Goal: Information Seeking & Learning: Check status

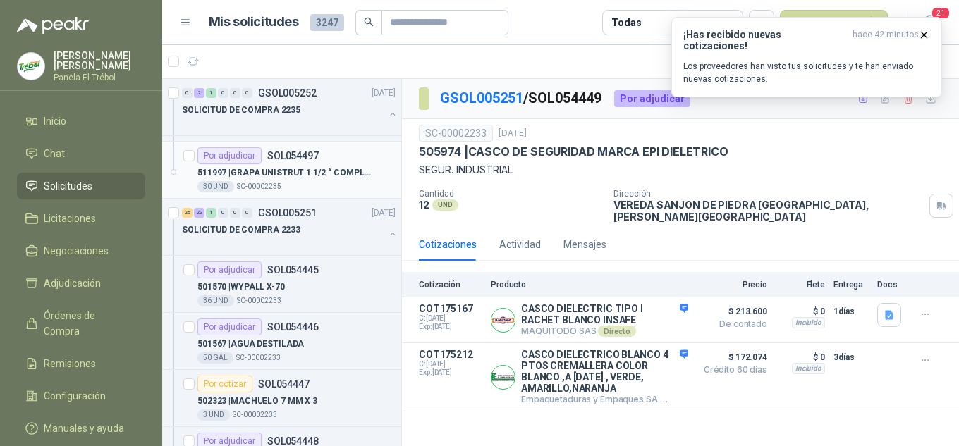
scroll to position [188, 0]
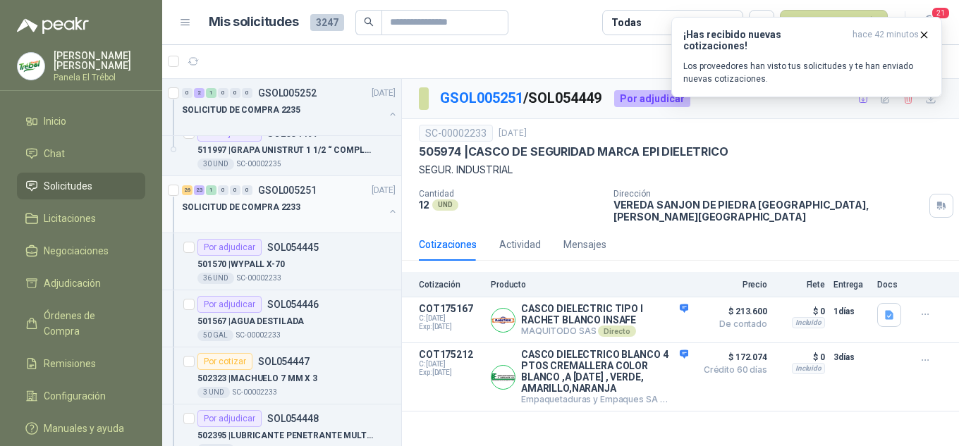
click at [387, 207] on button "button" at bounding box center [392, 211] width 11 height 11
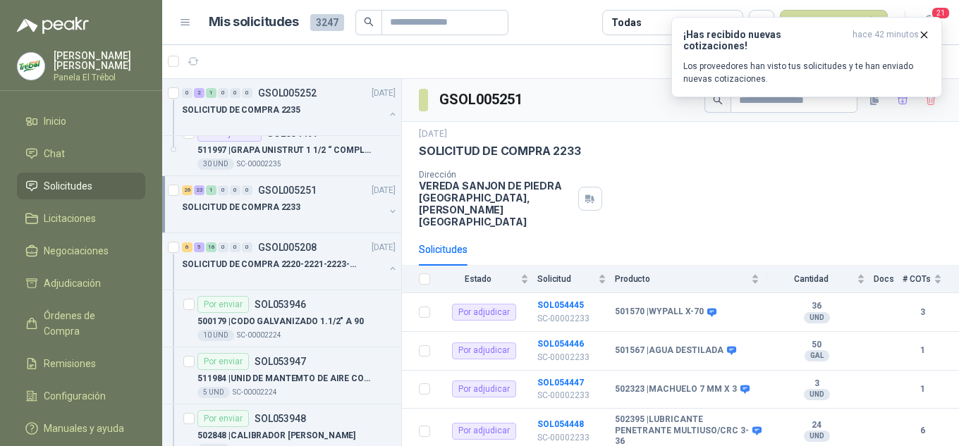
click at [386, 210] on div "26 23 1 0 0 0 GSOL005251 [DATE] SOLICITUD DE COMPRA 2233" at bounding box center [281, 204] width 239 height 57
click at [387, 212] on button "button" at bounding box center [392, 211] width 11 height 11
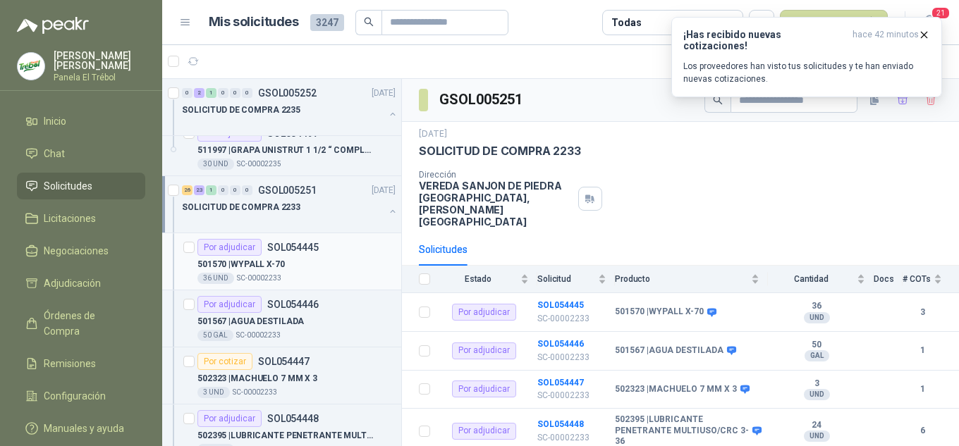
click at [302, 273] on div "36 UND  SC-00002233" at bounding box center [296, 278] width 198 height 11
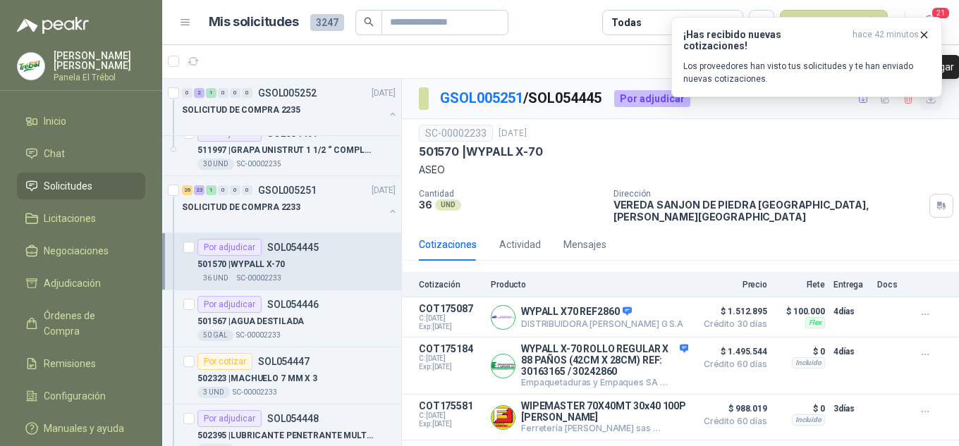
click at [931, 104] on icon "button" at bounding box center [931, 99] width 12 height 12
click at [269, 319] on p "501567 | AGUA DESTILADA" at bounding box center [250, 321] width 106 height 13
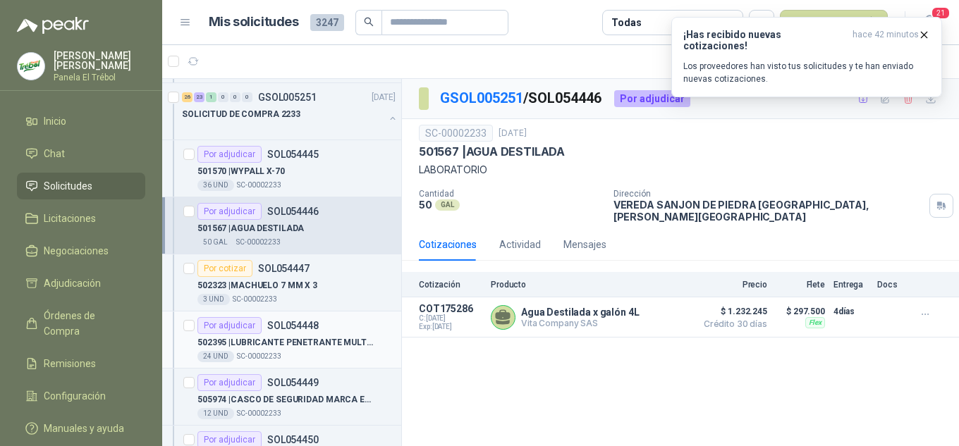
scroll to position [282, 0]
click at [297, 290] on p "502323 | MACHUELO 7 MM X 3" at bounding box center [257, 284] width 120 height 13
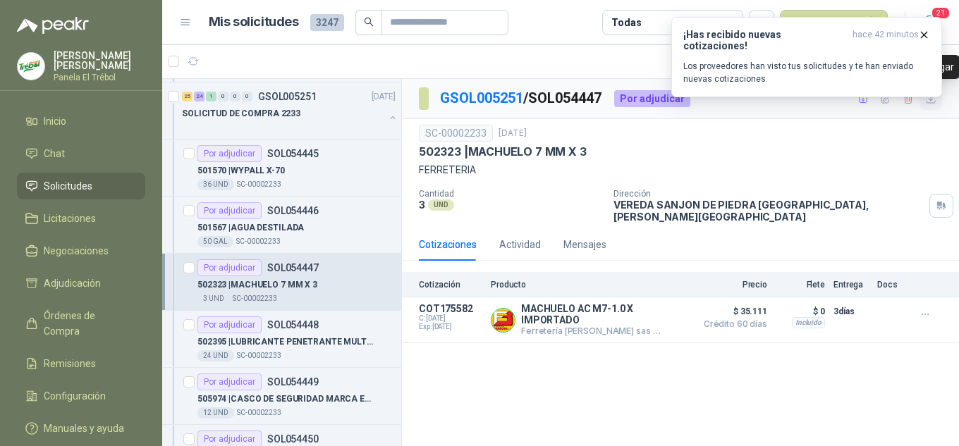
click at [933, 100] on icon "button" at bounding box center [931, 99] width 12 height 12
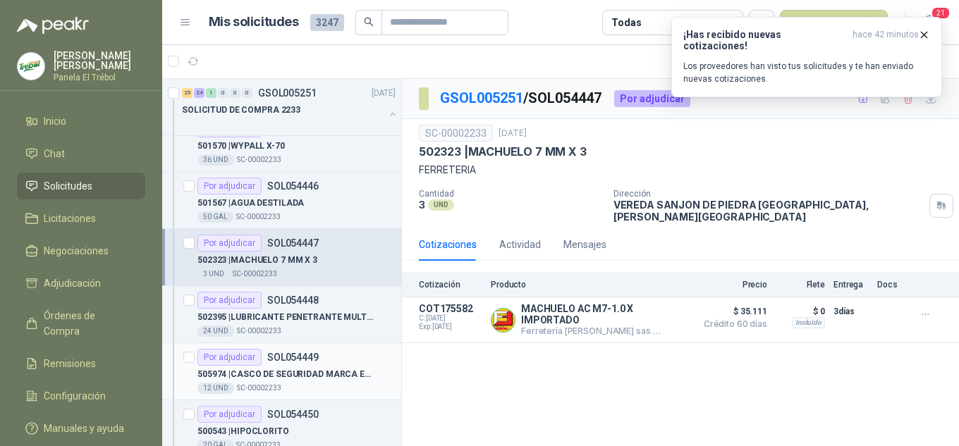
scroll to position [329, 0]
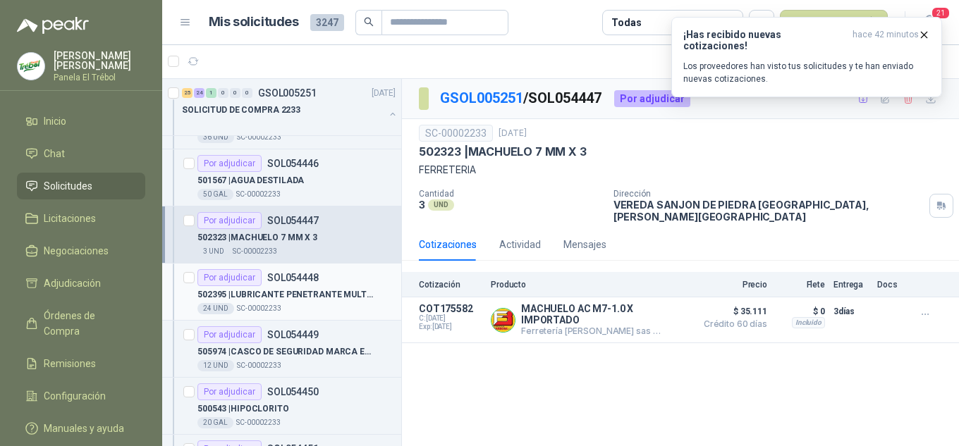
click at [314, 310] on div "24 UND  SC-00002233" at bounding box center [296, 308] width 198 height 11
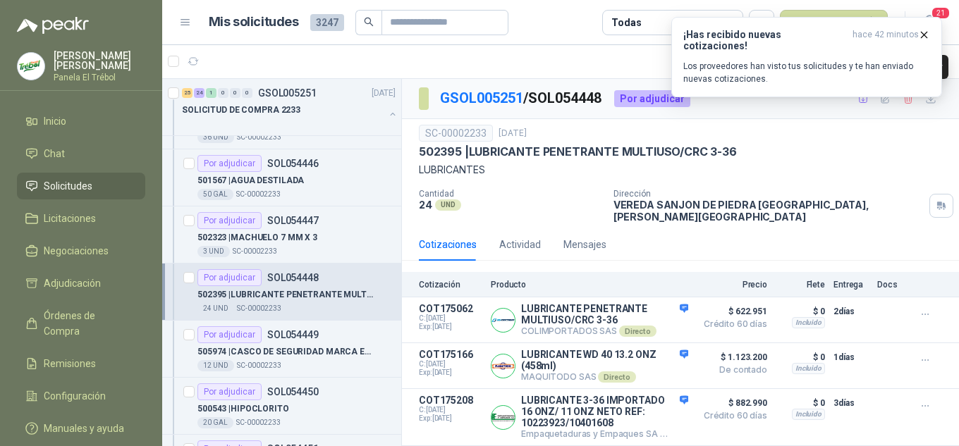
click at [916, 97] on div "¡Has recibido nuevas cotizaciones! hace 42 minutos Los proveedores han visto tu…" at bounding box center [806, 57] width 271 height 80
click at [925, 99] on icon "button" at bounding box center [931, 99] width 12 height 12
click at [287, 359] on div "505974 | CASCO DE SEGURIDAD MARCA EPI DIELETRICO" at bounding box center [296, 351] width 198 height 17
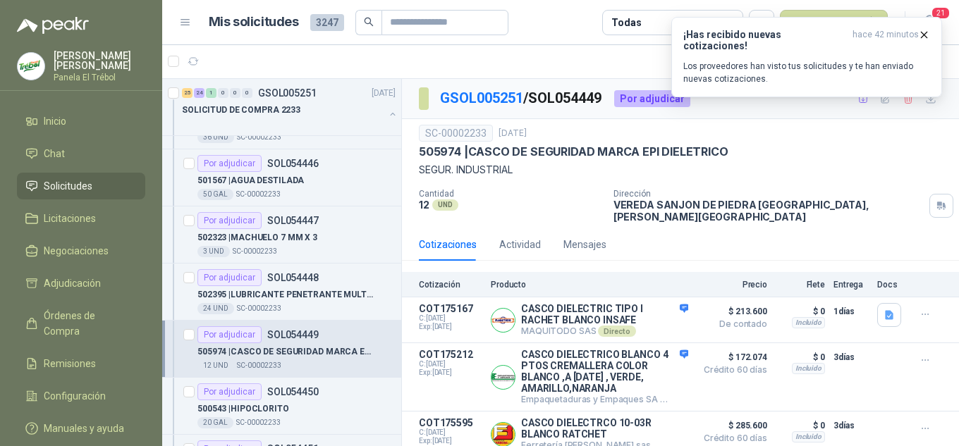
click at [922, 96] on div "¡Has recibido nuevas cotizaciones! hace 42 minutos Los proveedores han visto tu…" at bounding box center [806, 57] width 271 height 80
click at [923, 33] on icon "button" at bounding box center [924, 35] width 6 height 6
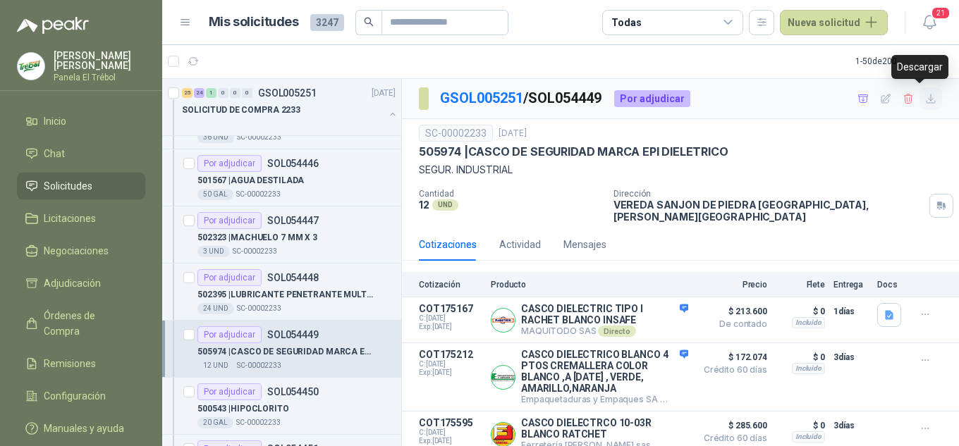
click at [926, 99] on icon "button" at bounding box center [930, 98] width 8 height 8
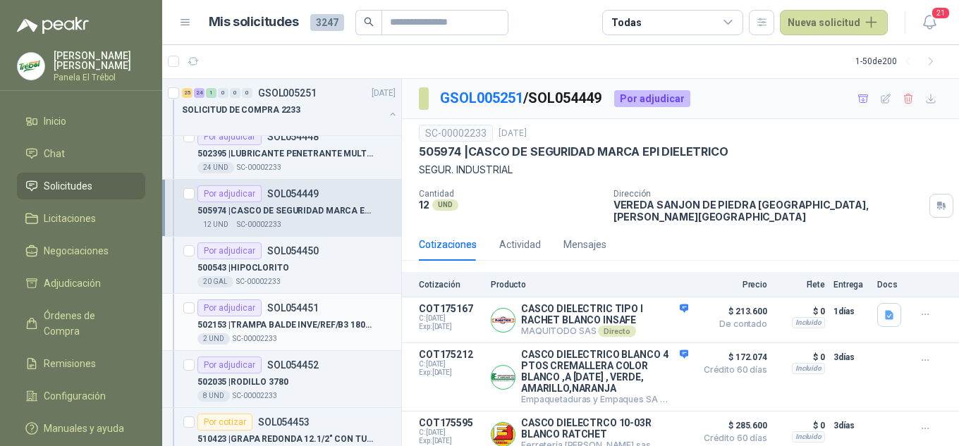
scroll to position [517, 0]
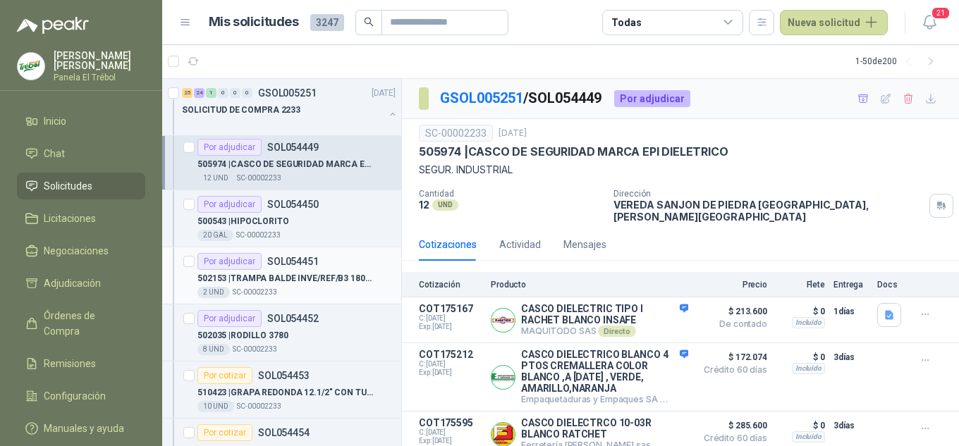
click at [310, 281] on p "502153 | TRAMPA BALDE INVE/REF/B3 180 NPT" at bounding box center [285, 278] width 176 height 13
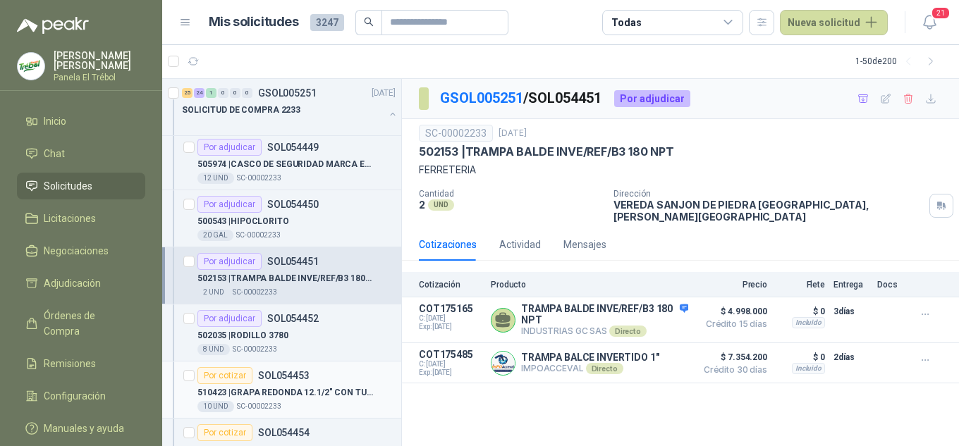
scroll to position [564, 0]
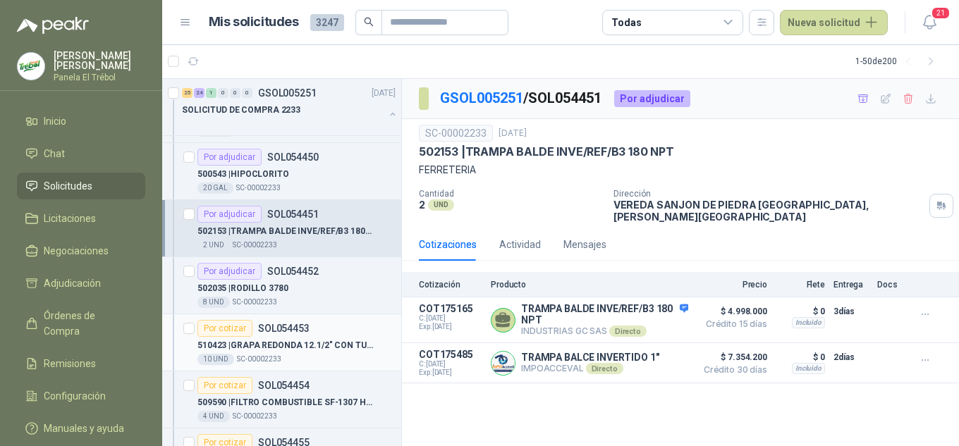
click at [299, 347] on p "510423 | GRAPA REDONDA 12.1/2" CON TUERCA" at bounding box center [285, 345] width 176 height 13
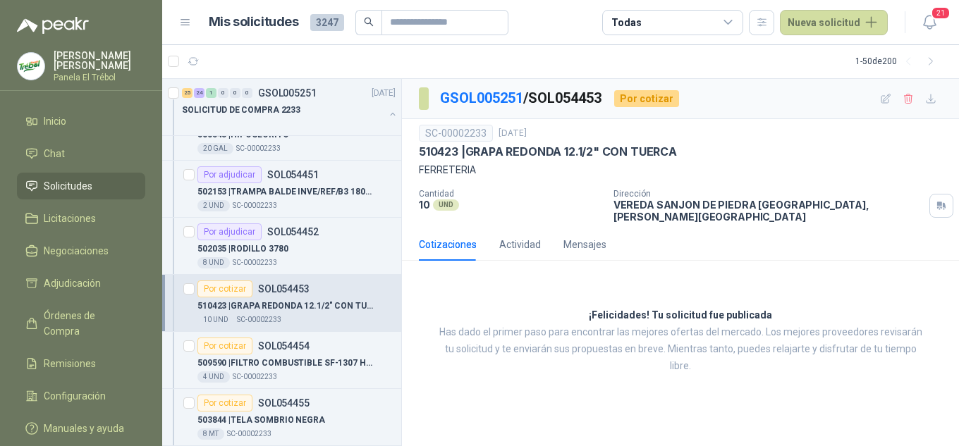
scroll to position [658, 0]
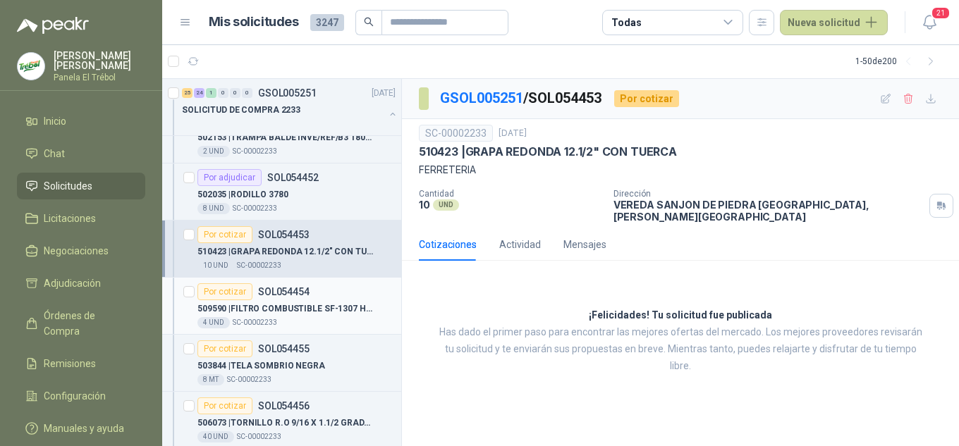
click at [287, 318] on div "4 UND  SC-00002233" at bounding box center [296, 322] width 198 height 11
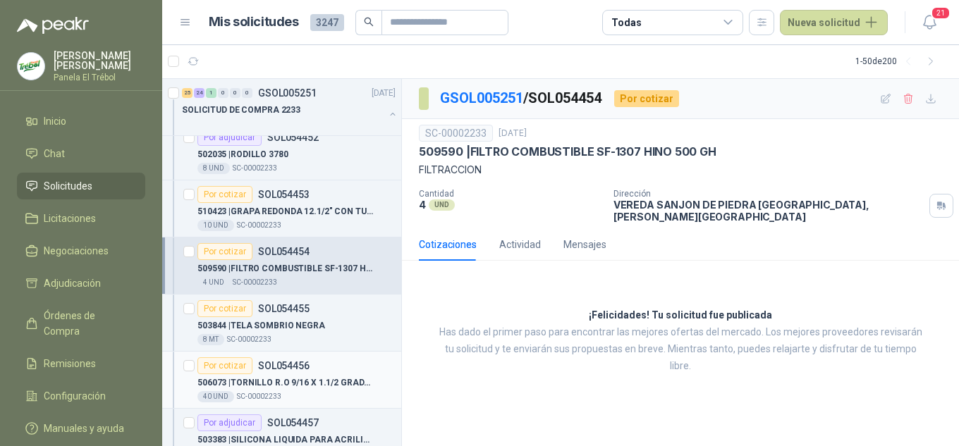
scroll to position [752, 0]
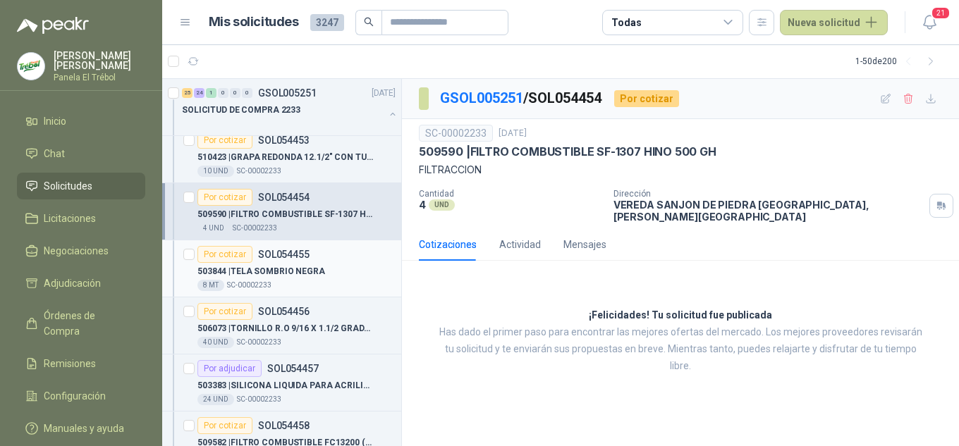
click at [267, 265] on p "503844 | TELA SOMBRIO NEGRA" at bounding box center [261, 271] width 128 height 13
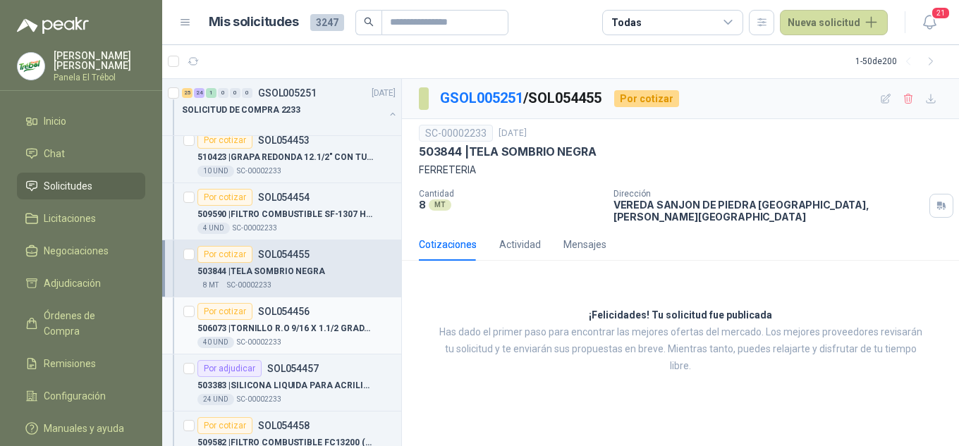
click at [291, 327] on p "506073 | TORNILLO R.O 9/16 X 1.1/2 GRADO 8" at bounding box center [285, 328] width 176 height 13
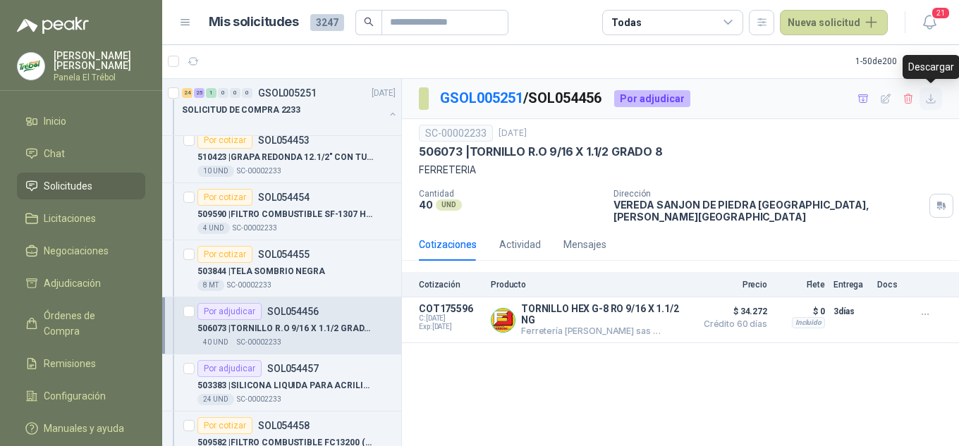
click at [932, 96] on icon "button" at bounding box center [931, 99] width 12 height 12
click at [287, 376] on div "Por adjudicar SOL054457" at bounding box center [257, 368] width 121 height 17
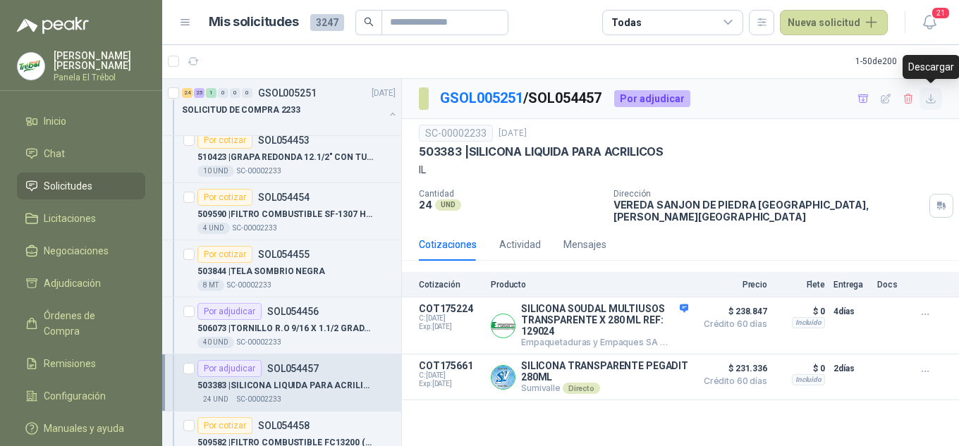
click at [928, 100] on icon "button" at bounding box center [931, 99] width 12 height 12
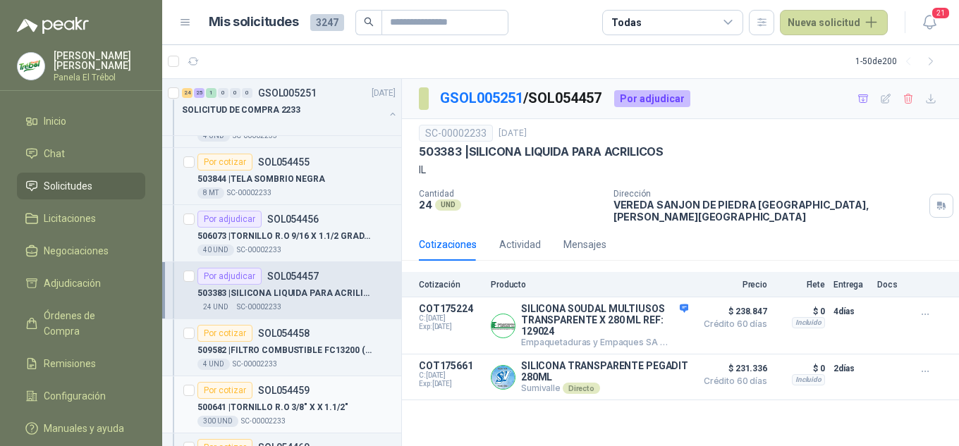
scroll to position [846, 0]
click at [335, 334] on div "Por cotizar SOL054458" at bounding box center [296, 332] width 198 height 17
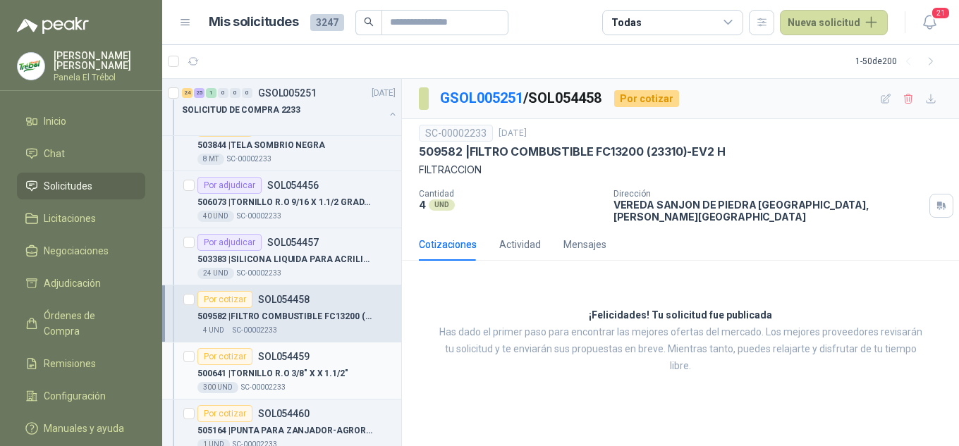
scroll to position [893, 0]
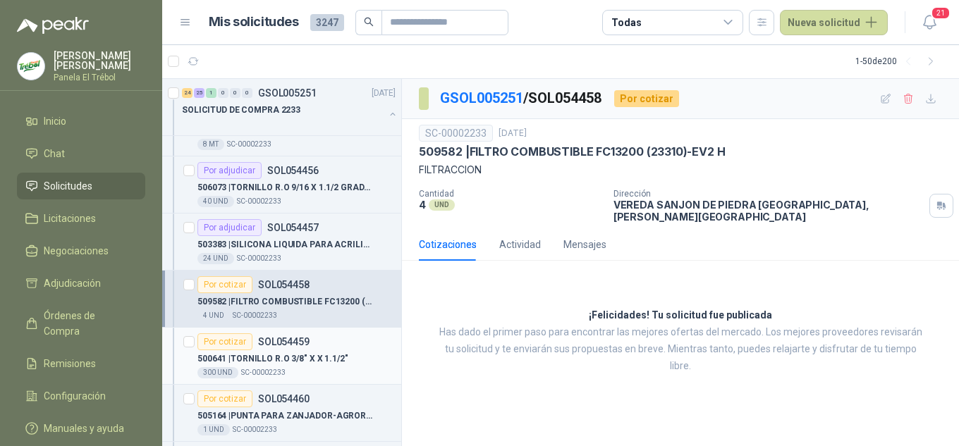
click at [281, 348] on div "Por cotizar SOL054459" at bounding box center [253, 341] width 112 height 17
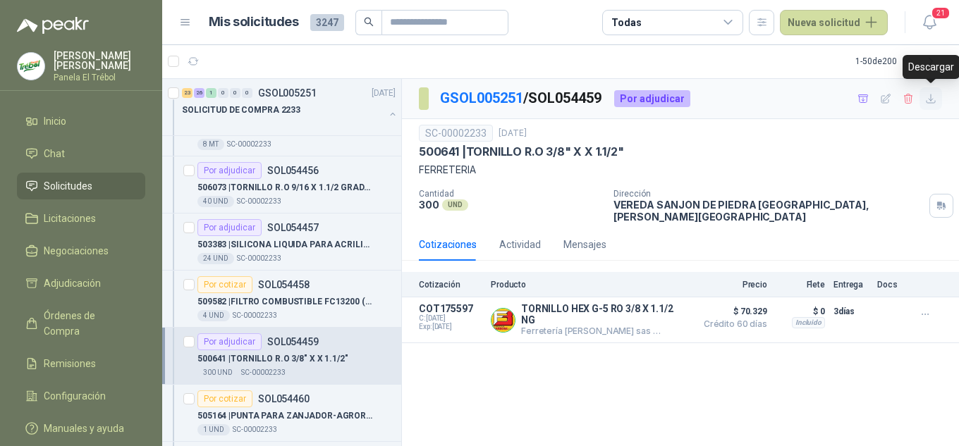
click at [931, 104] on icon "button" at bounding box center [931, 99] width 12 height 12
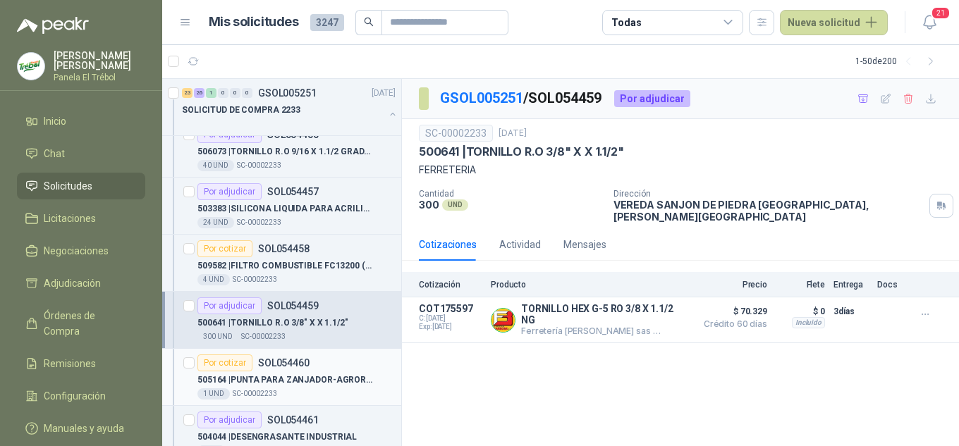
scroll to position [987, 0]
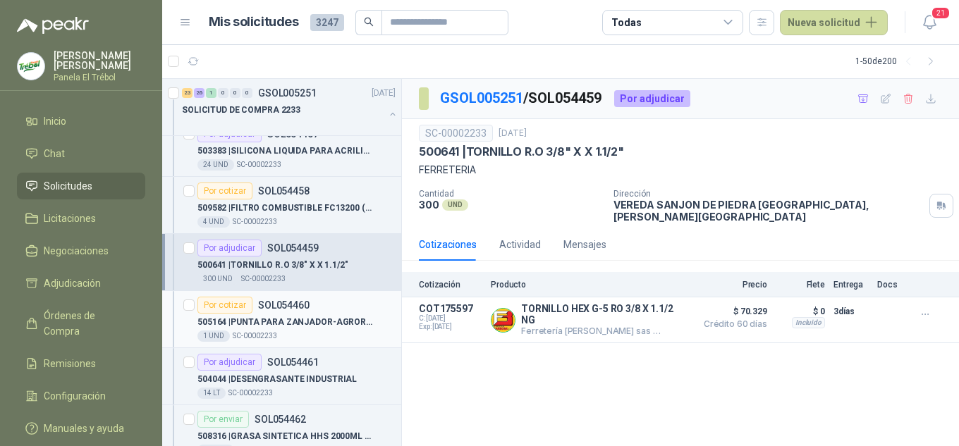
click at [295, 328] on p "505164 | PUNTA PARA ZANJADOR-AGROREPUESTOS [PERSON_NAME]" at bounding box center [285, 322] width 176 height 13
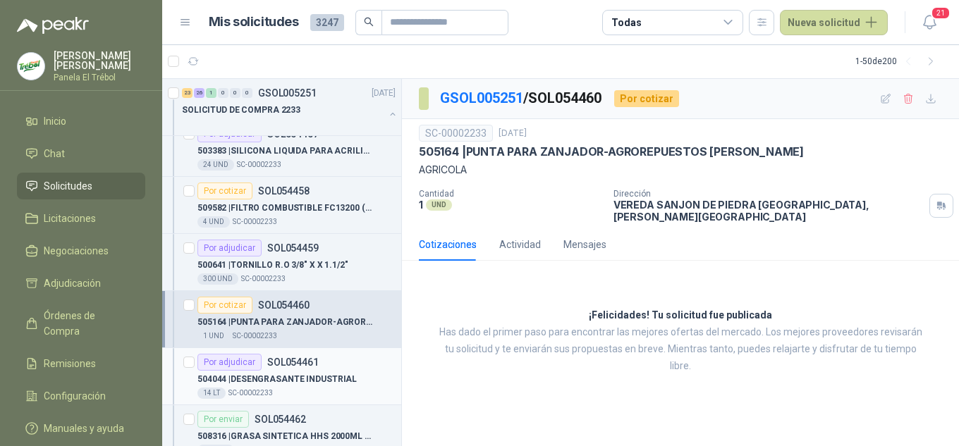
click at [255, 368] on div "Por adjudicar" at bounding box center [229, 362] width 64 height 17
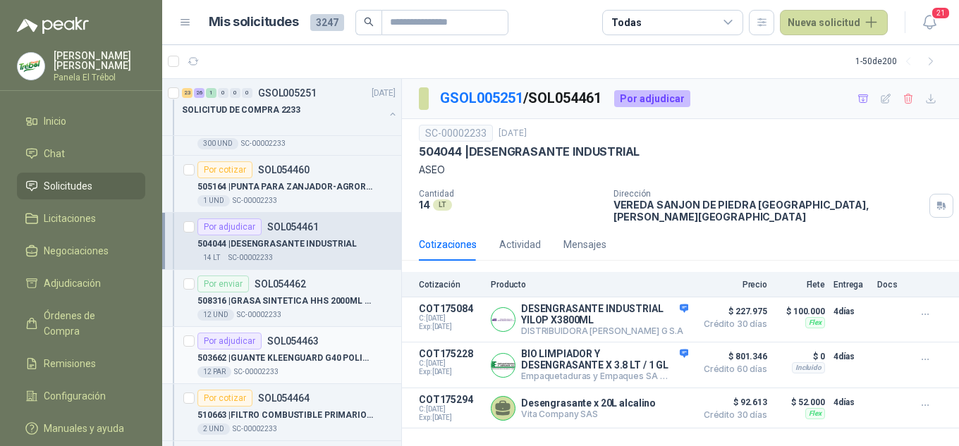
scroll to position [1128, 0]
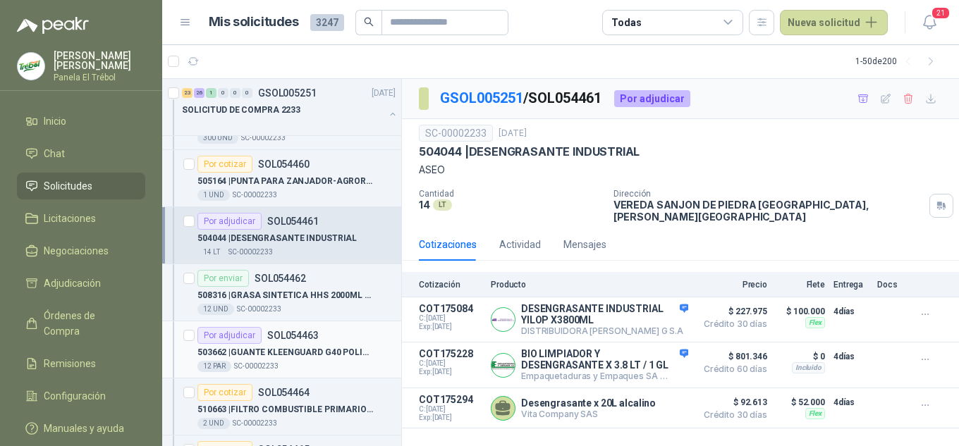
click at [302, 354] on p "503662 | GUANTE KLEENGUARD G40 POLIURETANO" at bounding box center [285, 352] width 176 height 13
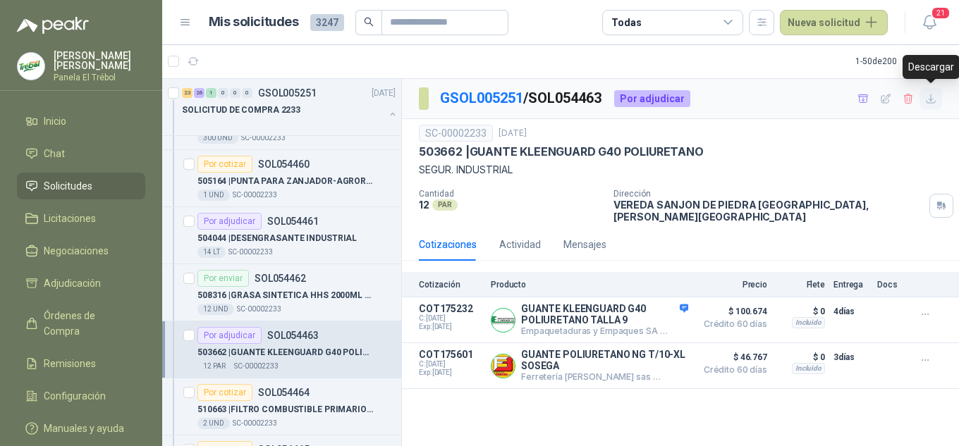
click at [934, 96] on icon "button" at bounding box center [931, 99] width 12 height 12
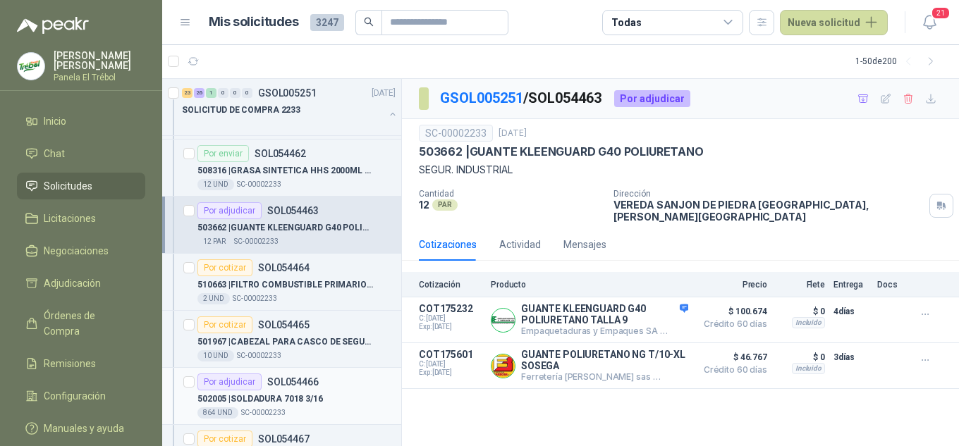
scroll to position [1269, 0]
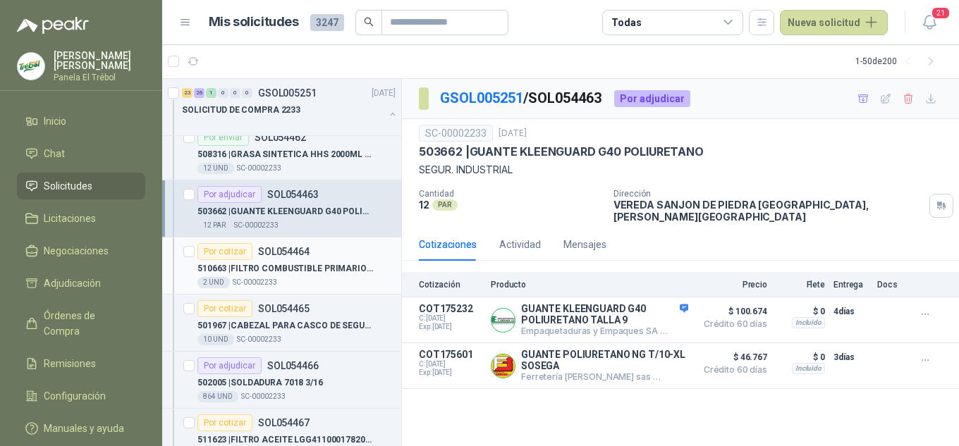
click at [273, 264] on p "510663 | FILTRO COMBUSTIBLE PRIMARIO EF1802 HINO" at bounding box center [285, 268] width 176 height 13
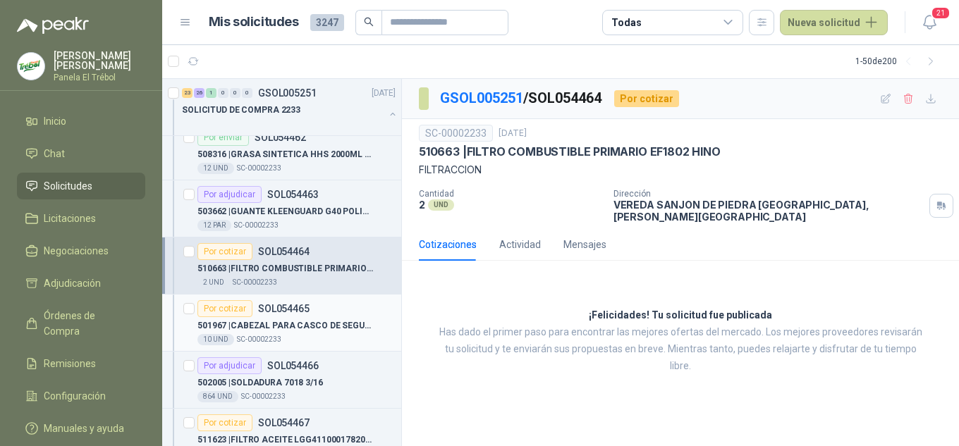
click at [289, 317] on div "501967 | CABEZAL PARA CASCO DE SEGURIDA CON TAFI" at bounding box center [296, 325] width 198 height 17
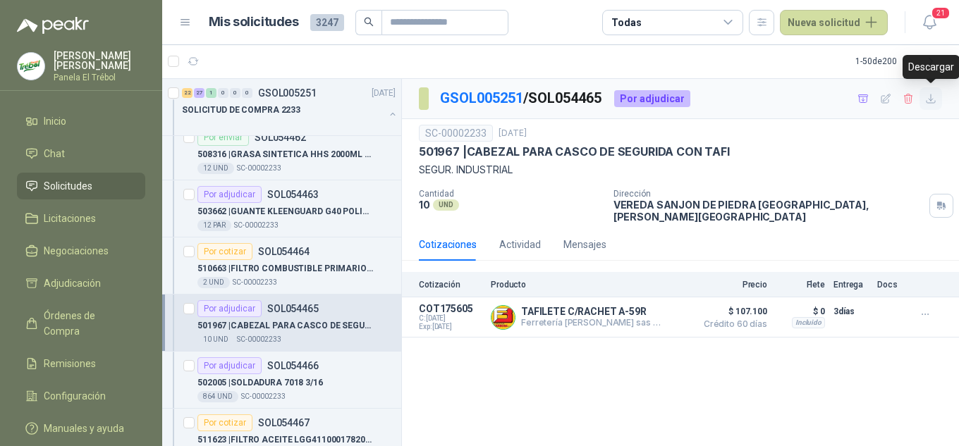
click at [932, 98] on icon "button" at bounding box center [931, 99] width 12 height 12
click at [311, 374] on div "Por adjudicar SOL054466 502005 | SOLDADURA 7018 3/16 864 UND  SC-00002233" at bounding box center [296, 379] width 198 height 45
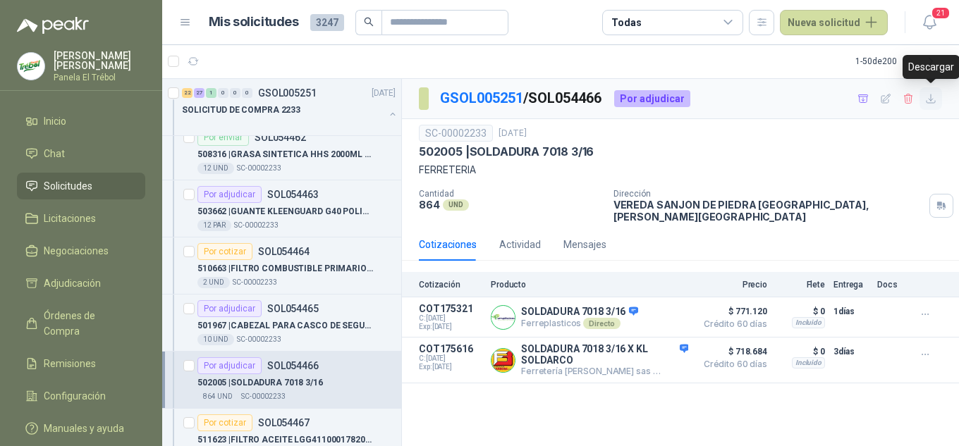
click at [929, 103] on icon "button" at bounding box center [930, 98] width 8 height 8
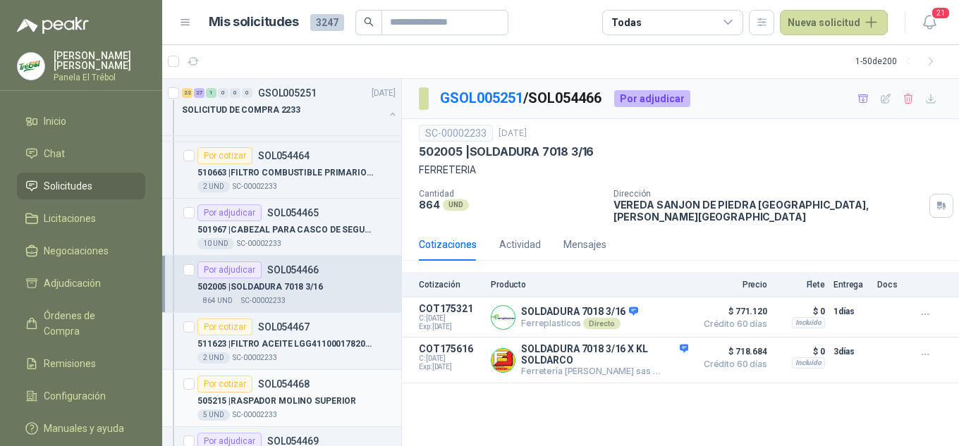
scroll to position [1410, 0]
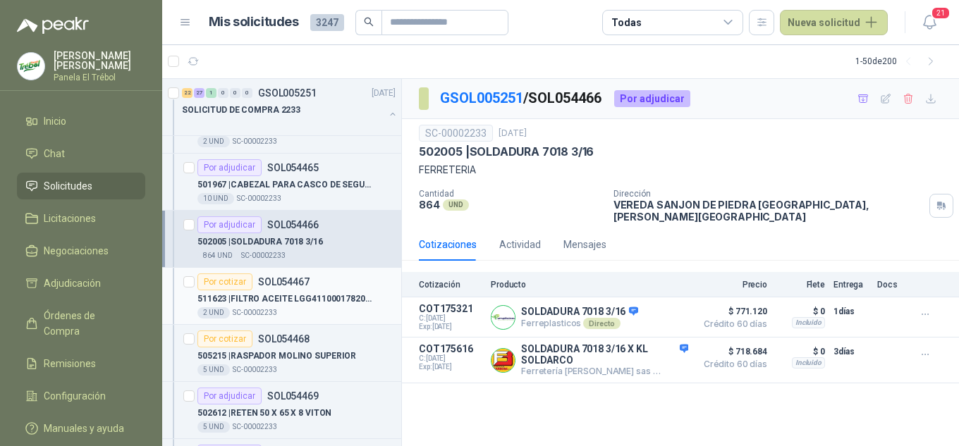
click at [326, 298] on p "511623 | FILTRO ACEITE LGG4110001782004 CARGADOR" at bounding box center [285, 299] width 176 height 13
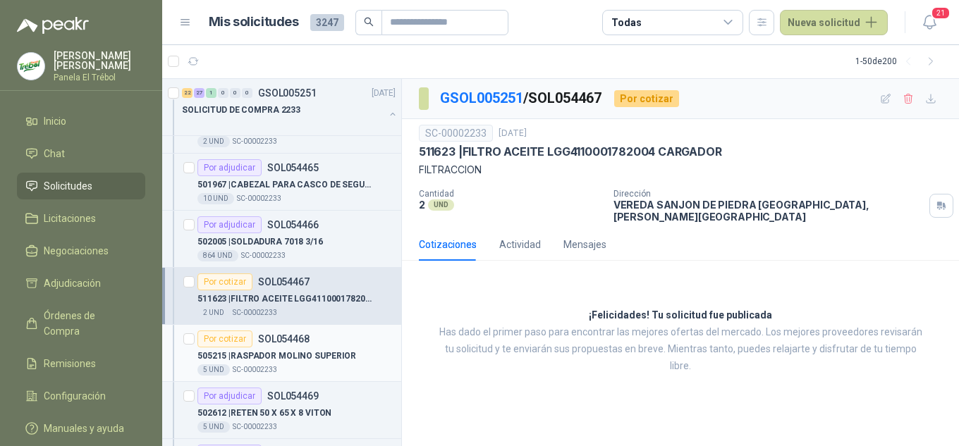
scroll to position [1457, 0]
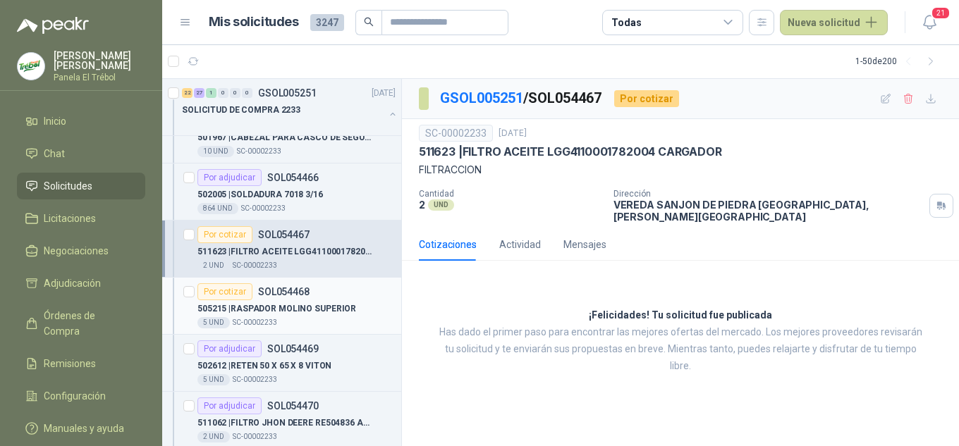
click at [287, 297] on div "Por cotizar SOL054468" at bounding box center [253, 291] width 112 height 17
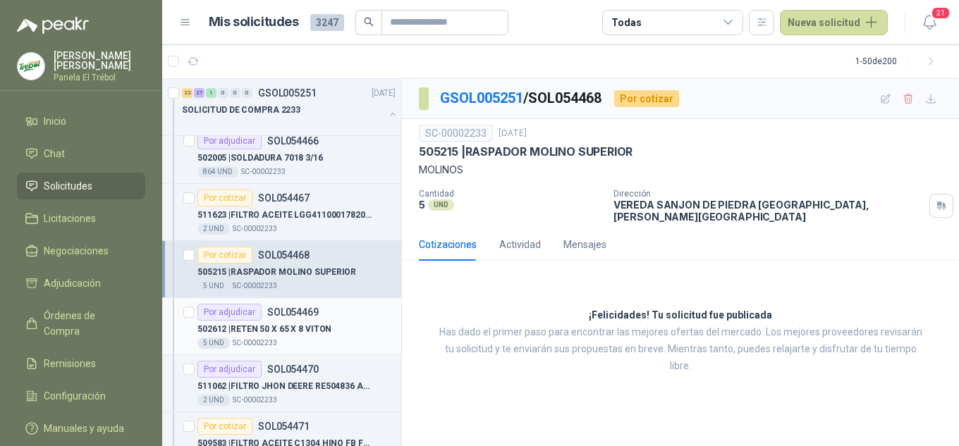
scroll to position [1551, 0]
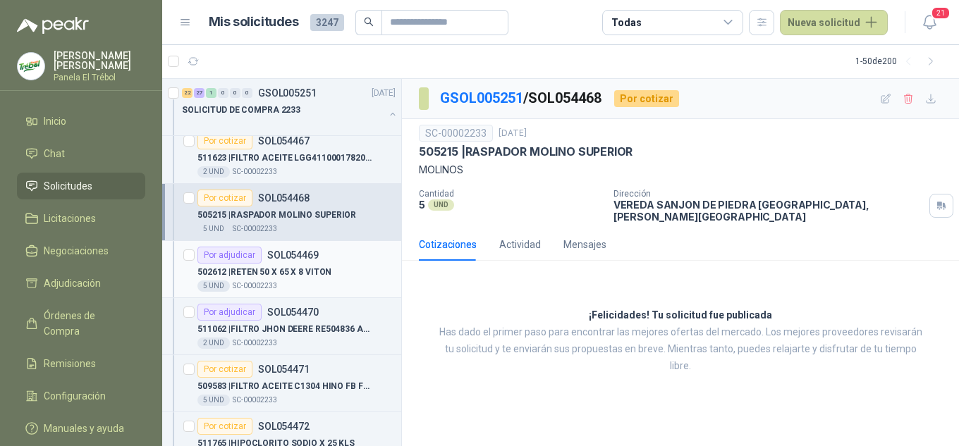
click at [284, 274] on p "502612 | RETEN 50 X 65 X 8 VITON" at bounding box center [264, 272] width 134 height 13
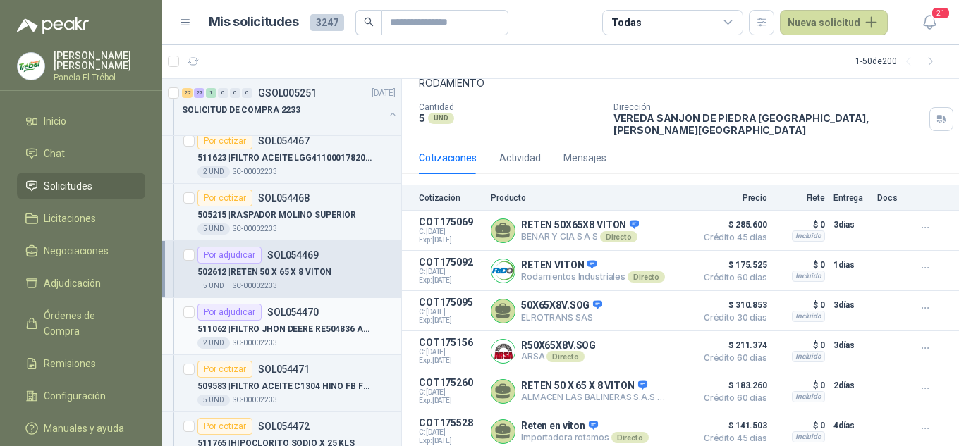
scroll to position [1644, 0]
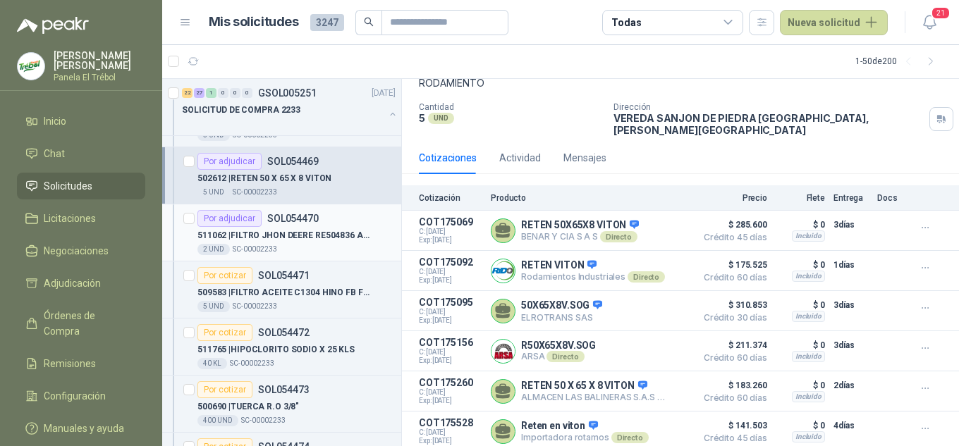
click at [295, 233] on p "511062 | FILTRO JHON DEERE RE504836 ACEITE" at bounding box center [285, 235] width 176 height 13
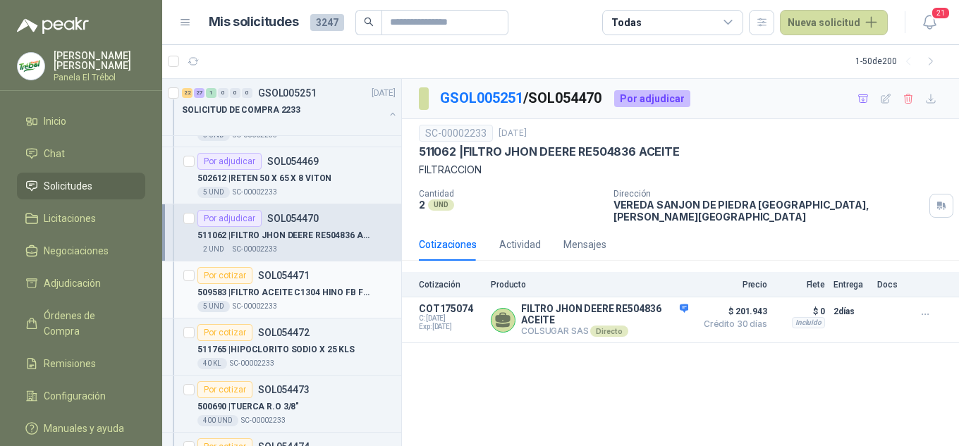
click at [269, 297] on p "509583 | FILTRO ACEITE C1304 HINO FB FE 15607-2051. 15607-2050 156" at bounding box center [285, 292] width 176 height 13
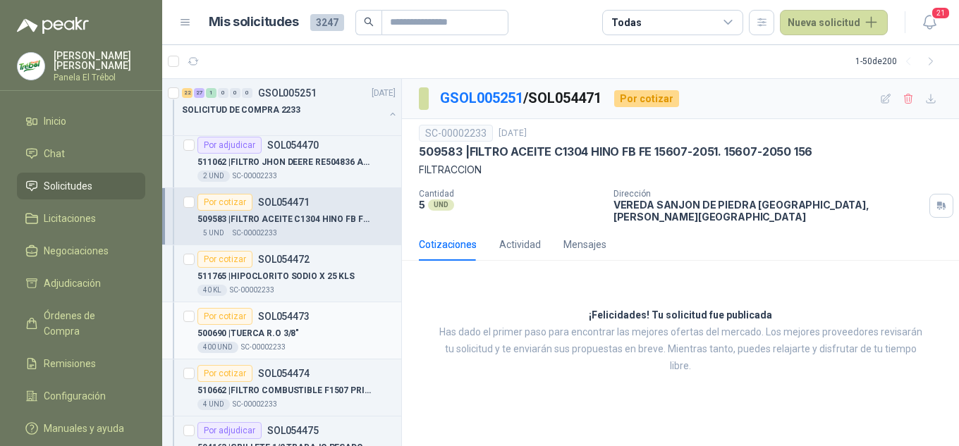
scroll to position [1739, 0]
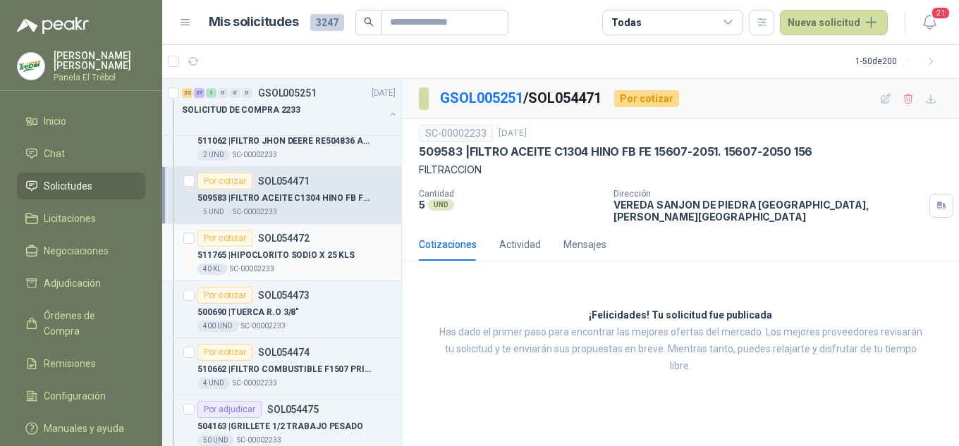
click at [277, 256] on p "511765 | HIPOCLORITO SODIO X 25 KLS" at bounding box center [275, 255] width 157 height 13
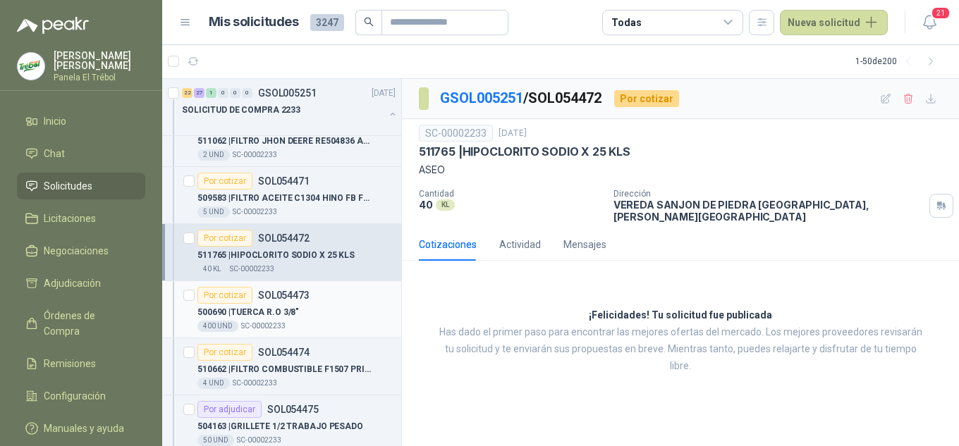
click at [272, 306] on p "500690 | TUERCA R.O 3/8"" at bounding box center [247, 312] width 101 height 13
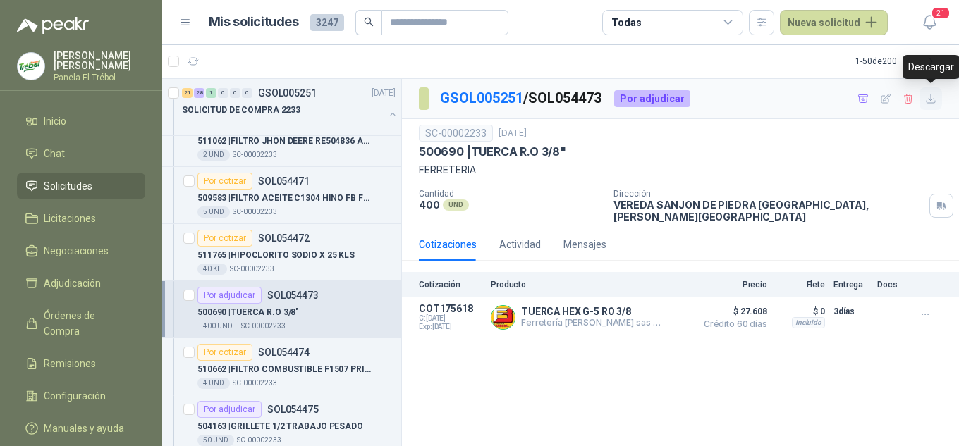
click at [930, 104] on icon "button" at bounding box center [931, 99] width 12 height 12
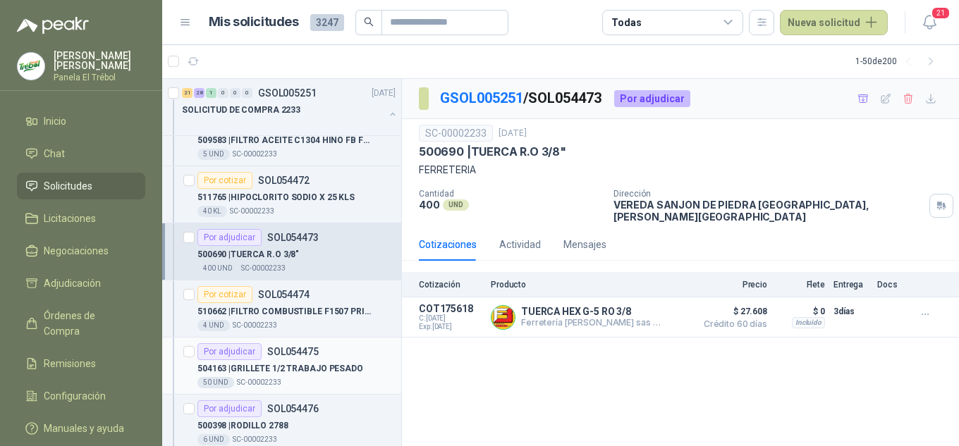
scroll to position [1833, 0]
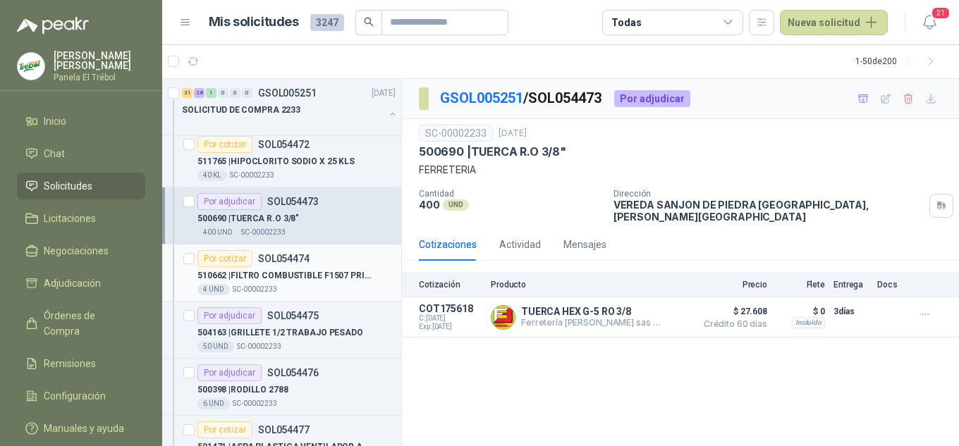
click at [285, 281] on p "510662 | FILTRO COMBUSTIBLE F1507 PRIMARIO HINO S23401-1682 ELECTR." at bounding box center [285, 275] width 176 height 13
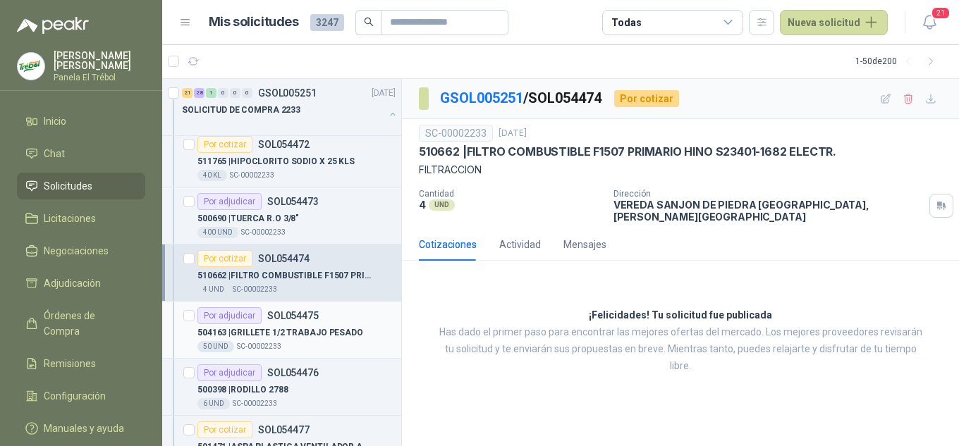
click at [284, 324] on div "Por adjudicar SOL054475" at bounding box center [257, 315] width 121 height 17
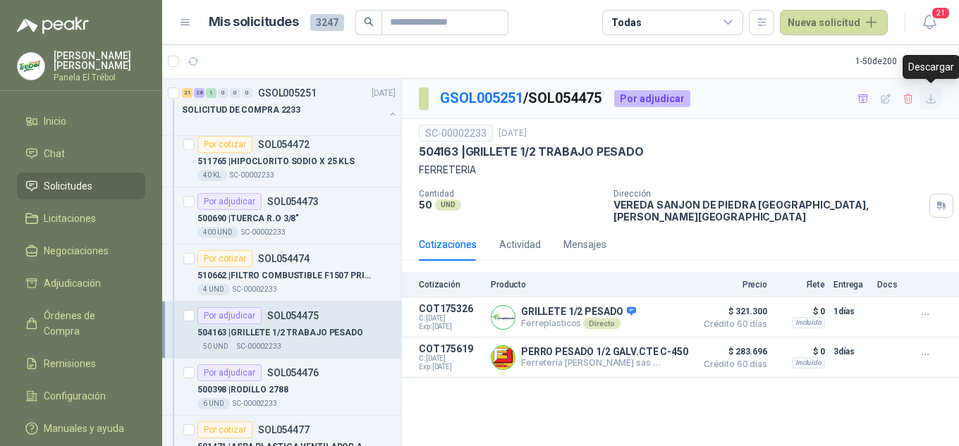
click at [930, 101] on icon "button" at bounding box center [931, 99] width 12 height 12
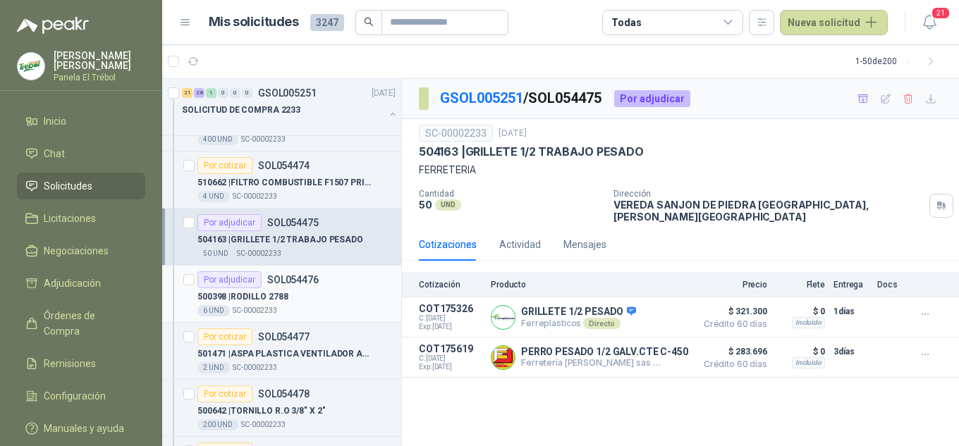
scroll to position [1926, 0]
click at [276, 290] on p "500398 | RODILLO 2788" at bounding box center [242, 296] width 91 height 13
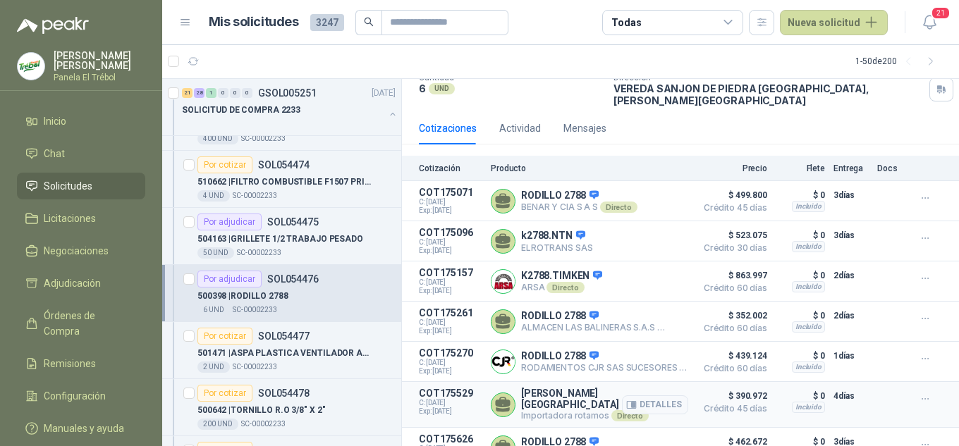
scroll to position [128, 0]
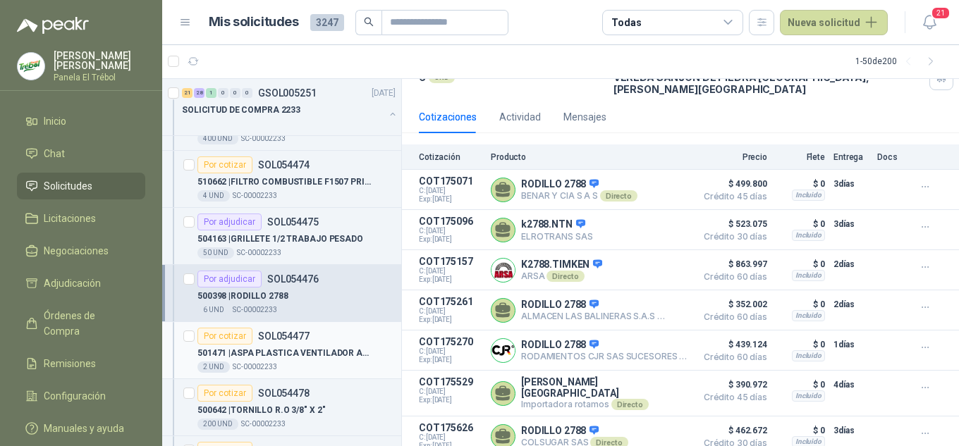
click at [301, 350] on p "501471 | ASPA PLASTICA VENTILADOR AXIAL SIEM.16"" at bounding box center [285, 353] width 176 height 13
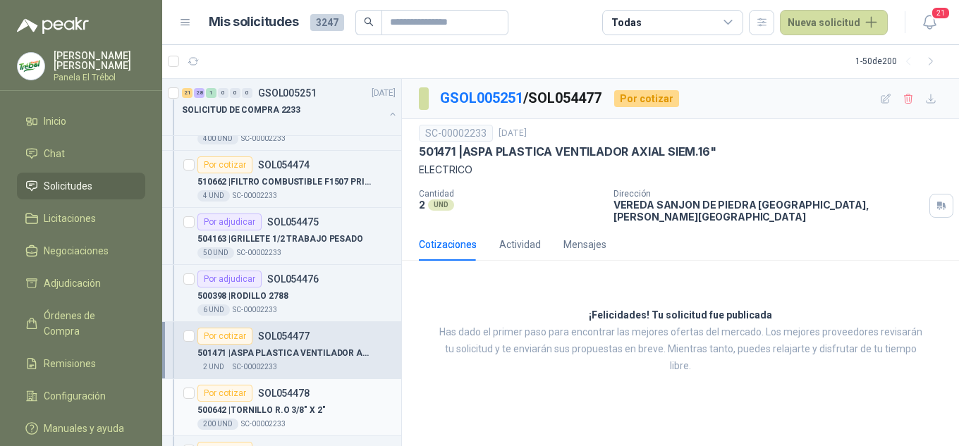
click at [305, 405] on p "500642 | TORNILLO R.O 3/8" X 2"" at bounding box center [261, 410] width 128 height 13
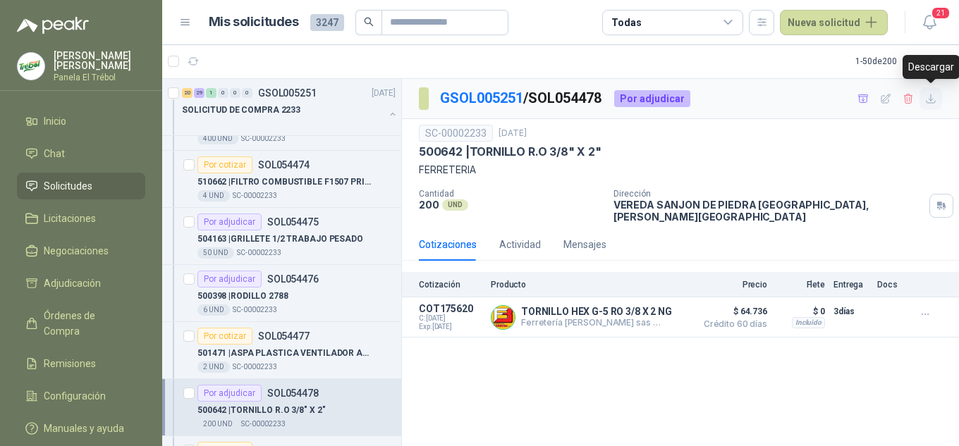
click at [930, 99] on icon "button" at bounding box center [930, 98] width 8 height 8
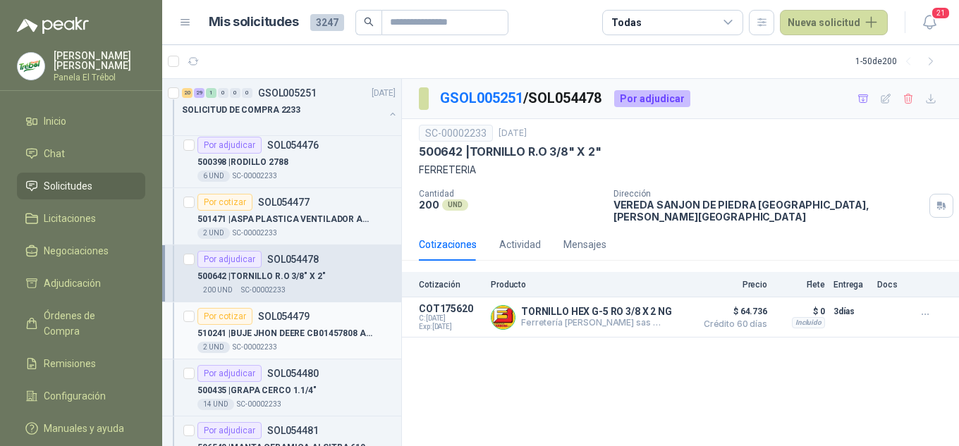
scroll to position [2115, 0]
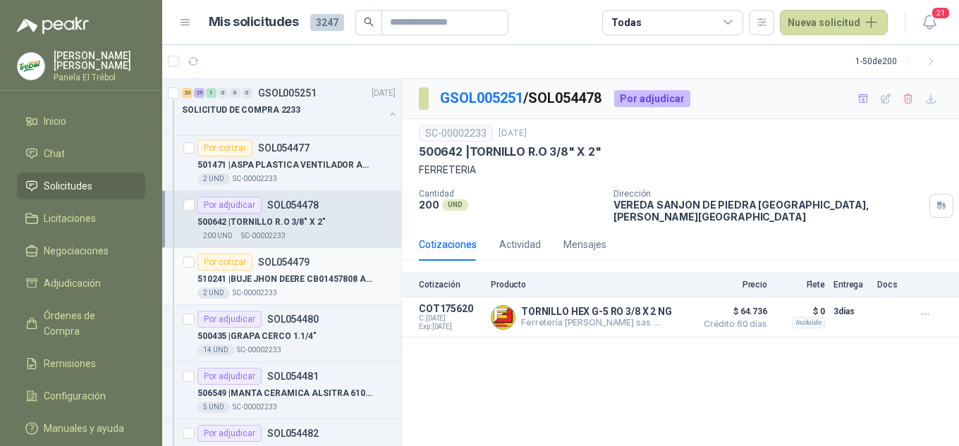
click at [290, 273] on p "510241 | BUJE JHON DEERE CB01457808 ALZ005" at bounding box center [285, 279] width 176 height 13
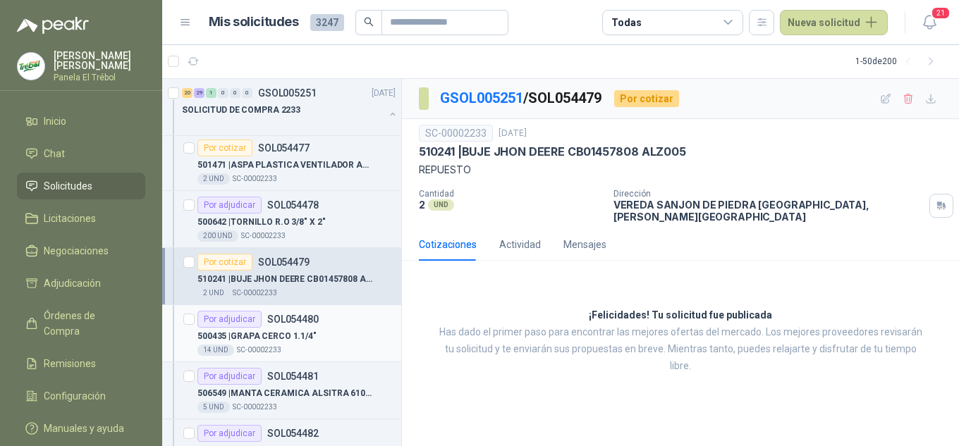
click at [304, 344] on div "500435 | GRAPA CERCO 1.1/4"" at bounding box center [296, 336] width 198 height 17
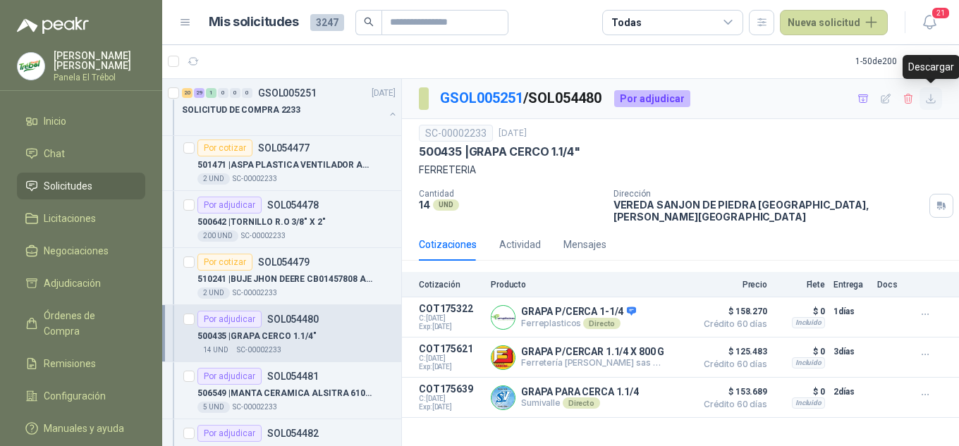
click at [930, 101] on icon "button" at bounding box center [930, 98] width 8 height 8
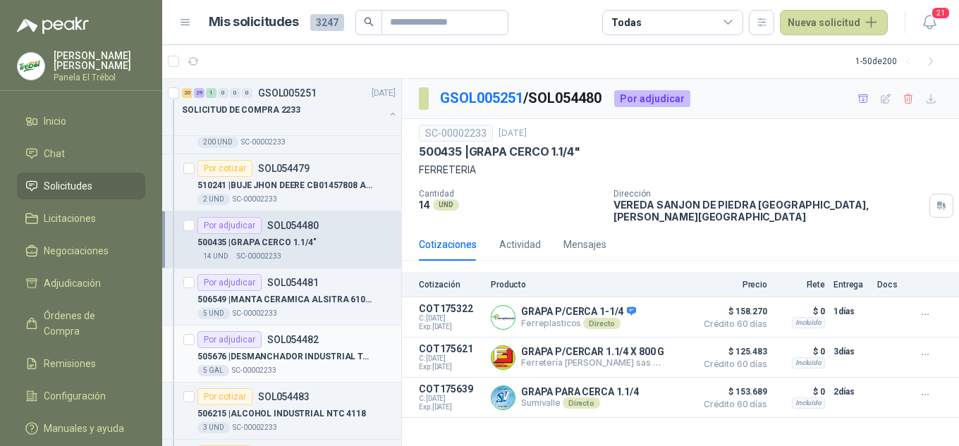
scroll to position [2256, 0]
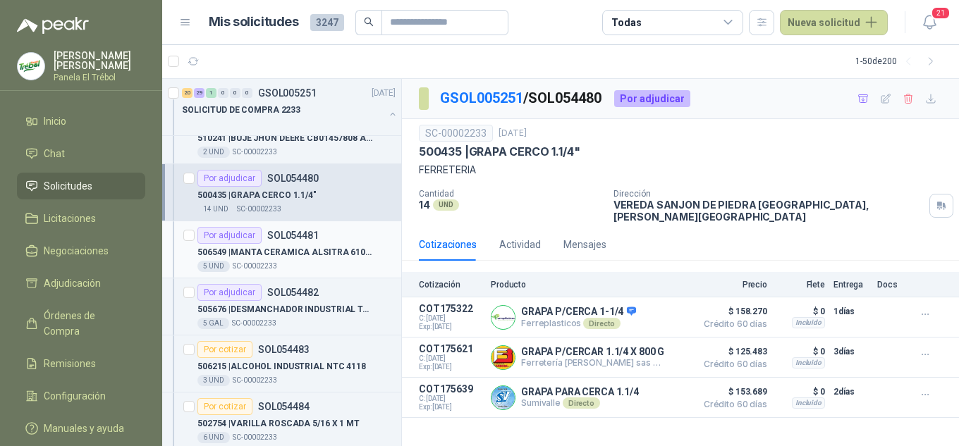
click at [294, 233] on p "SOL054481" at bounding box center [292, 235] width 51 height 10
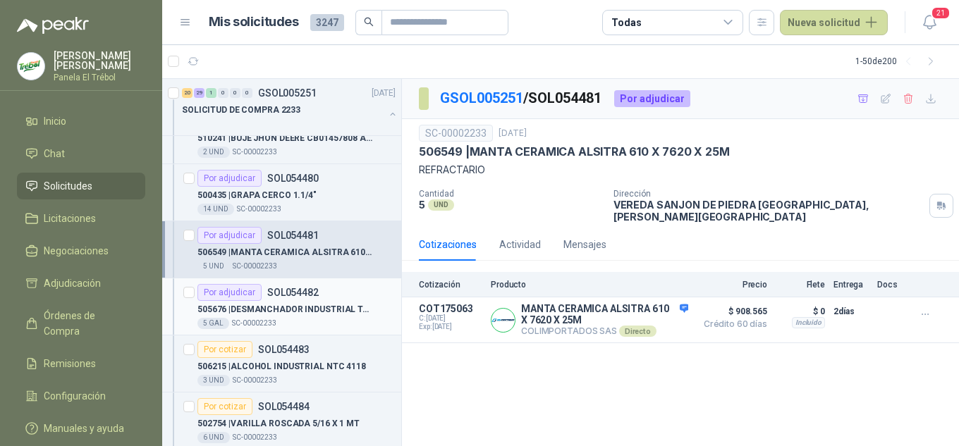
click at [314, 308] on p "505676 | DESMANCHADOR INDUSTRIAL TAK TAX" at bounding box center [285, 309] width 176 height 13
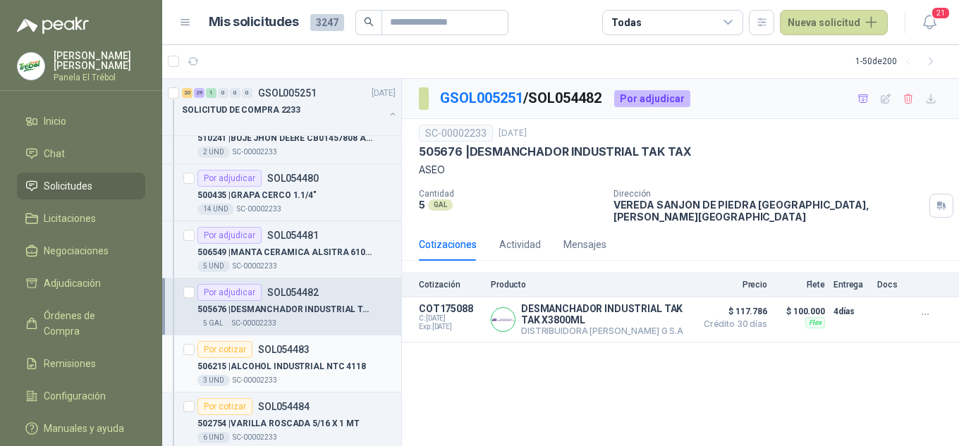
click at [283, 360] on p "506215 | ALCOHOL INDUSTRIAL NTC 4118" at bounding box center [281, 366] width 168 height 13
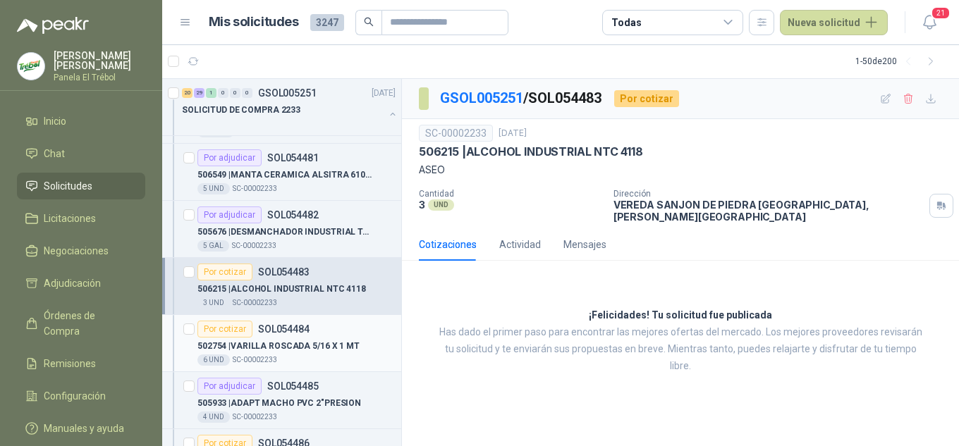
scroll to position [2349, 0]
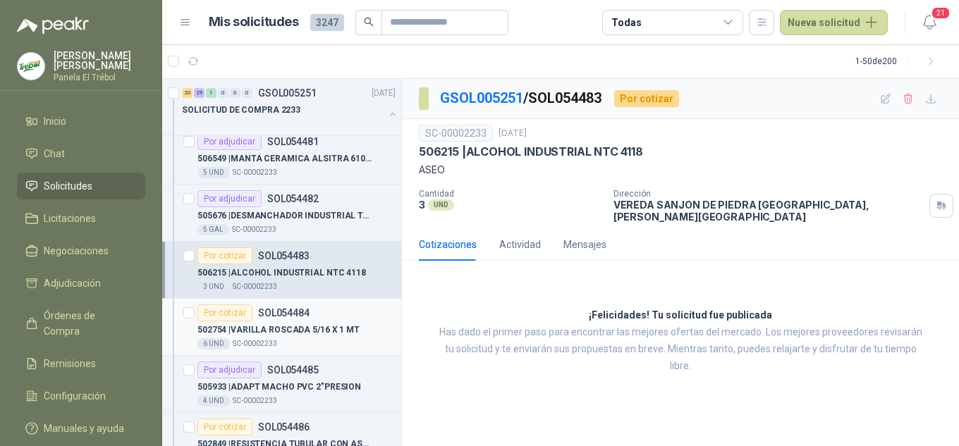
click at [294, 315] on p "SOL054484" at bounding box center [283, 313] width 51 height 10
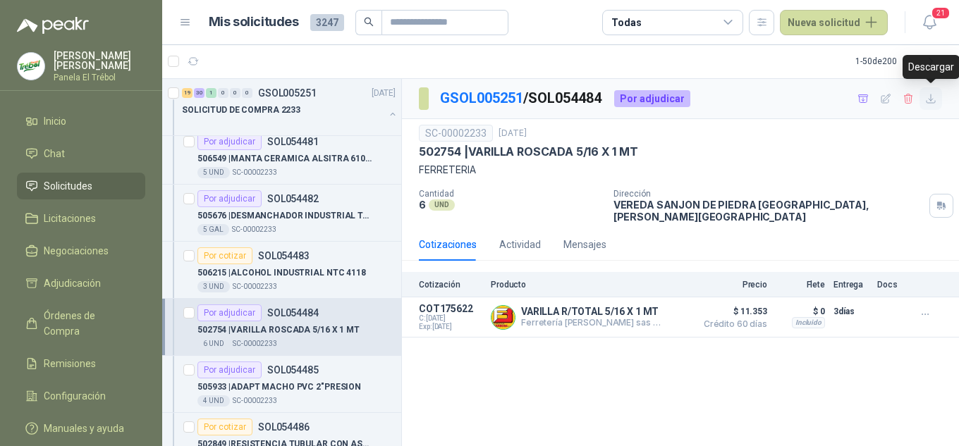
click at [925, 101] on icon "button" at bounding box center [931, 99] width 12 height 12
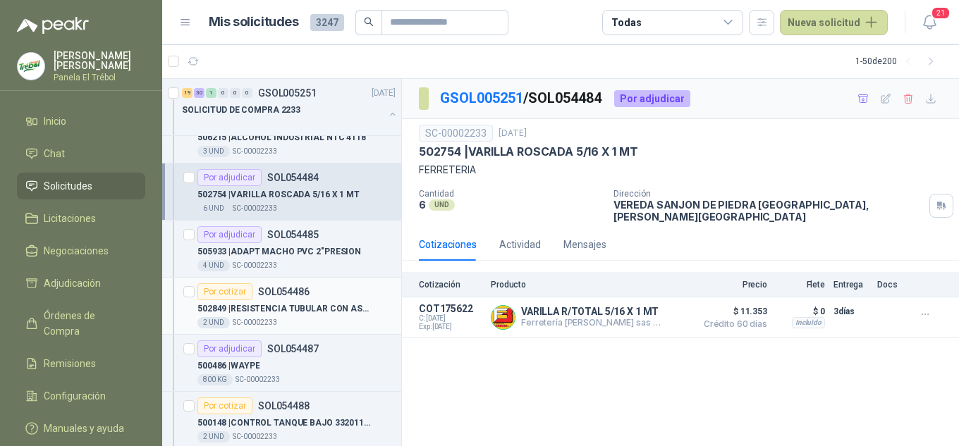
scroll to position [2490, 0]
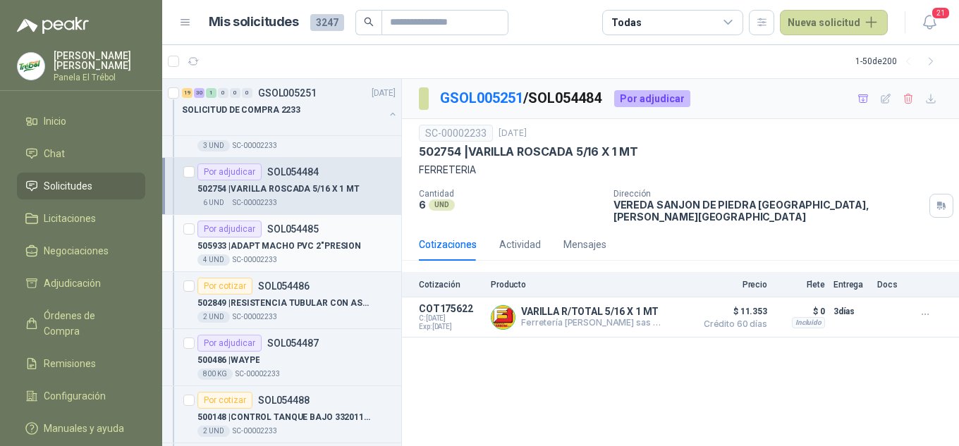
click at [289, 247] on p "505933 | ADAPT MACHO PVC 2"PRESION" at bounding box center [279, 246] width 164 height 13
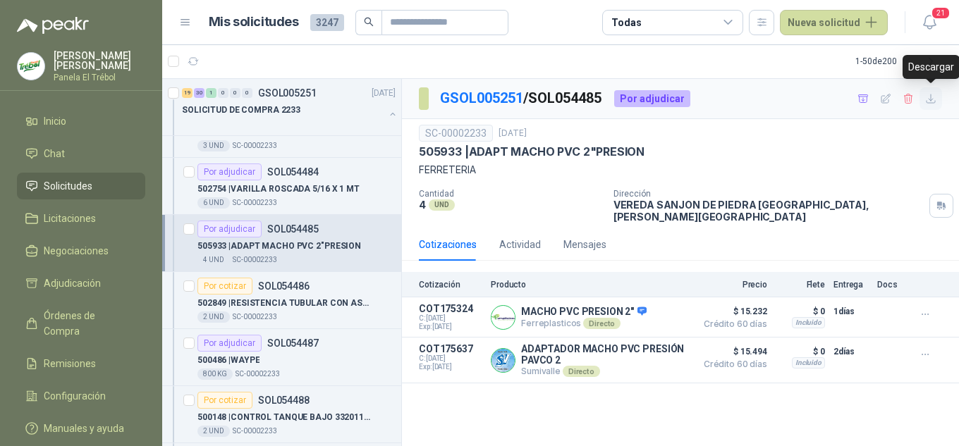
click at [928, 96] on icon "button" at bounding box center [931, 99] width 12 height 12
click at [267, 301] on p "502849 | RESISTENCIA TUBULAR CON ASPAS HELICOIDAL 7/16 DIAM. 2300W X 220 VOL." at bounding box center [285, 303] width 176 height 13
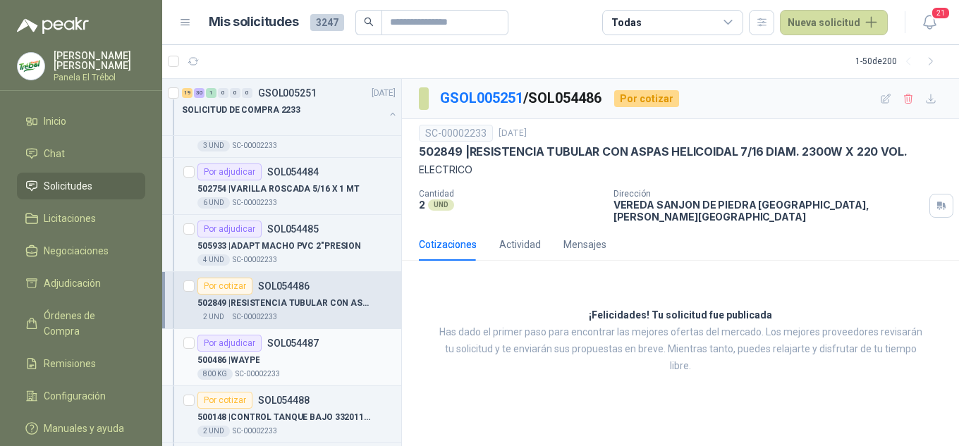
click at [254, 358] on p "500486 | WAYPE" at bounding box center [228, 360] width 62 height 13
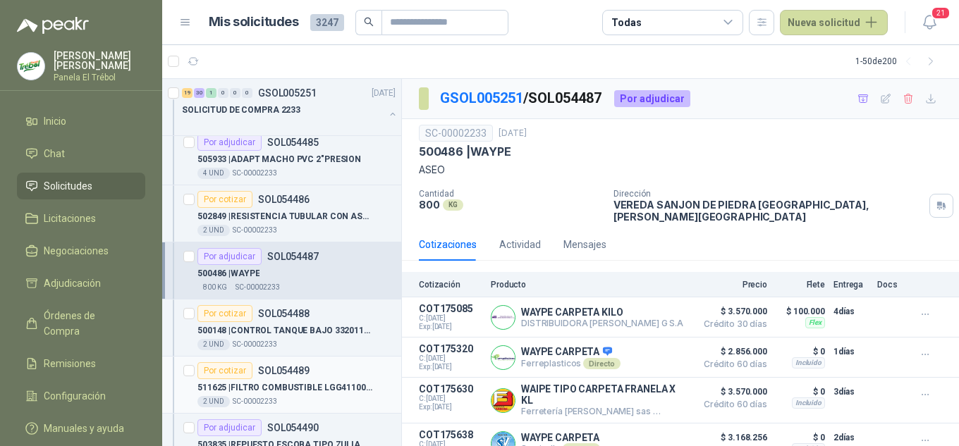
scroll to position [2585, 0]
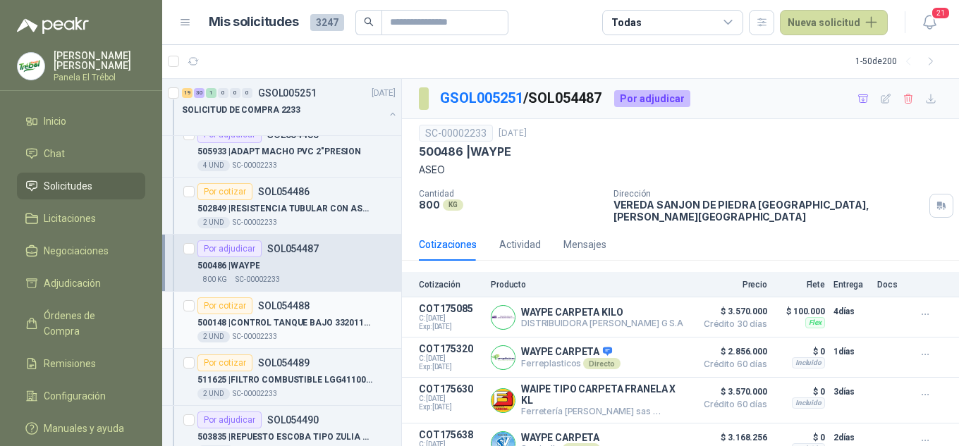
click at [259, 326] on p "500148 | CONTROL TANQUE BAJO 3320110 NEGRO HELBE" at bounding box center [285, 322] width 176 height 13
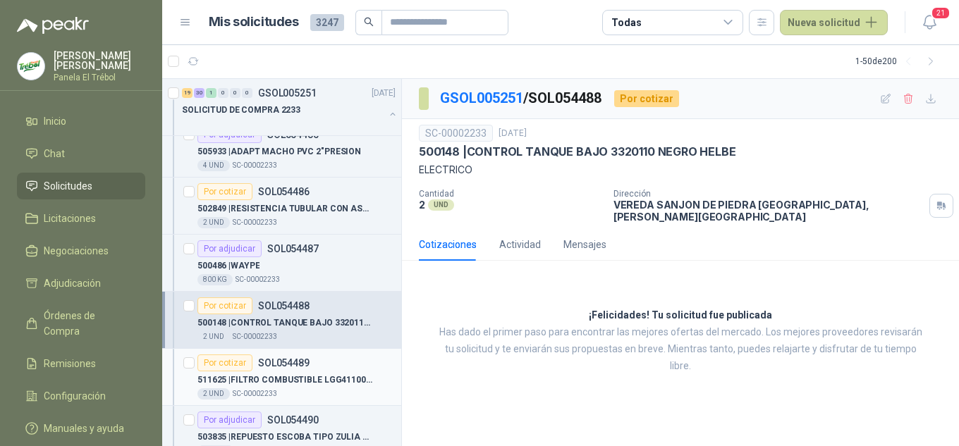
click at [266, 361] on p "SOL054489" at bounding box center [283, 363] width 51 height 10
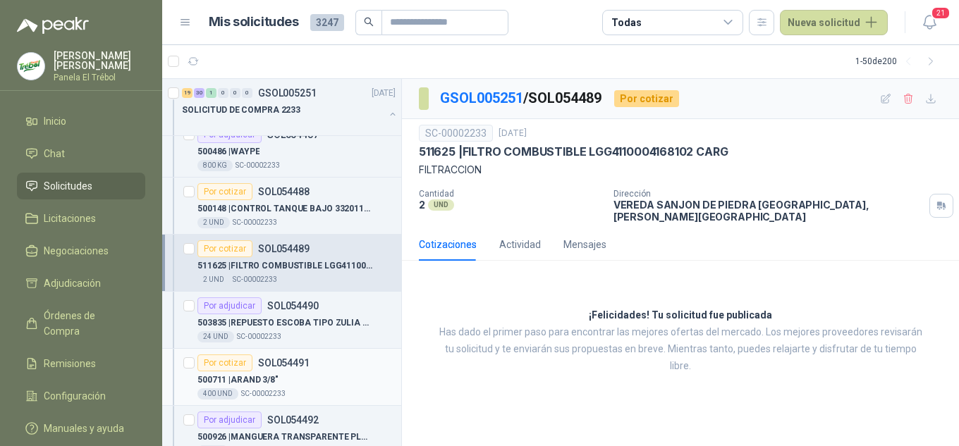
scroll to position [2726, 0]
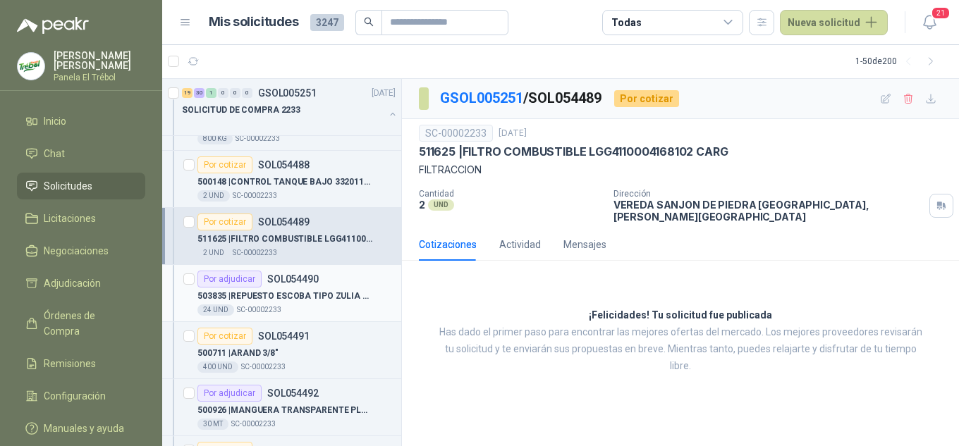
click at [250, 297] on p "503835 | REPUESTO ESCOBA TIPO ZULIA BLANDA" at bounding box center [285, 296] width 176 height 13
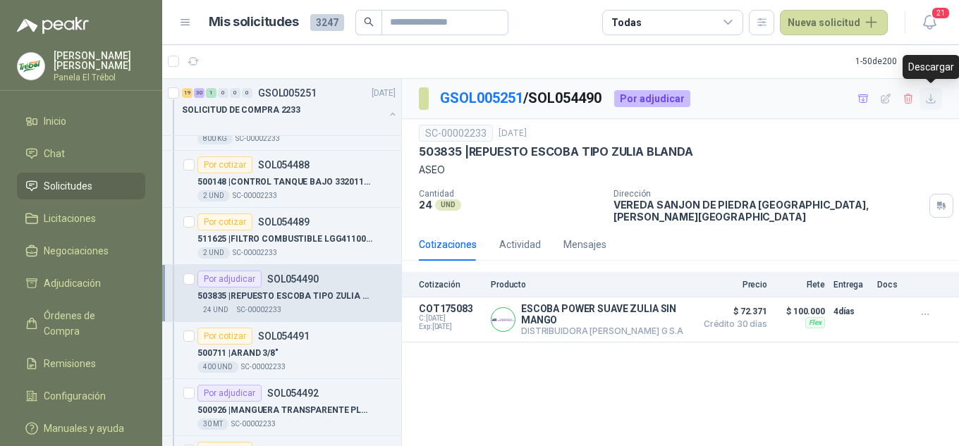
click at [933, 100] on icon "button" at bounding box center [931, 99] width 12 height 12
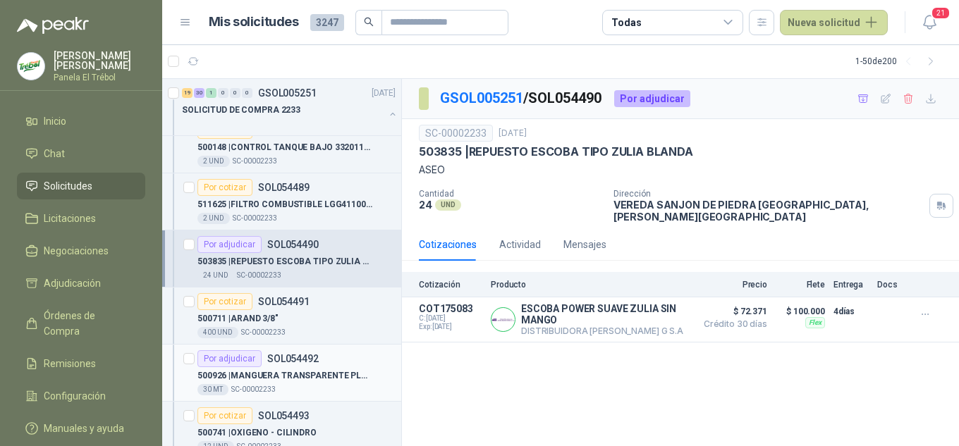
scroll to position [2867, 0]
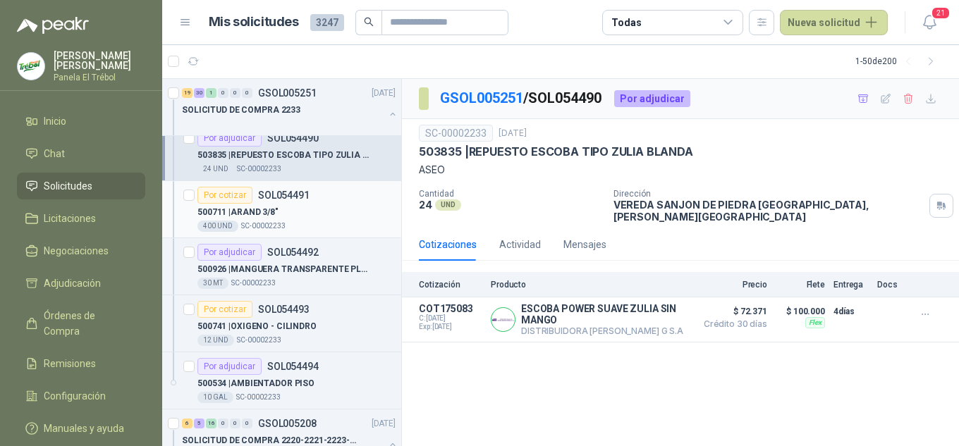
click at [304, 204] on div "Por cotizar SOL054491 500711 | ARAND 3/8" 400 UND  SC-00002233" at bounding box center [296, 209] width 198 height 45
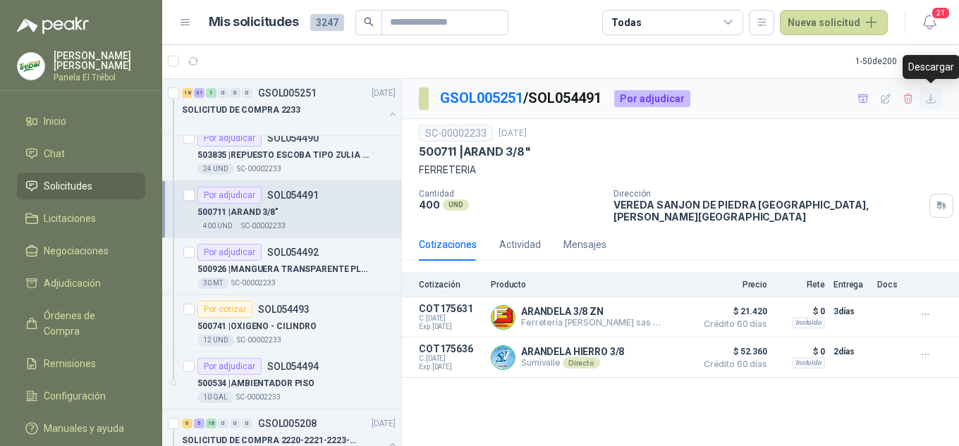
click at [937, 97] on button "button" at bounding box center [930, 98] width 23 height 23
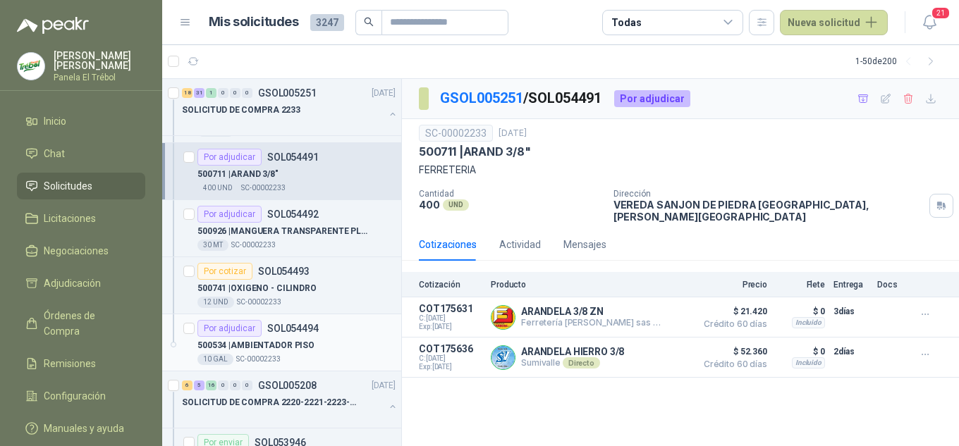
scroll to position [2960, 0]
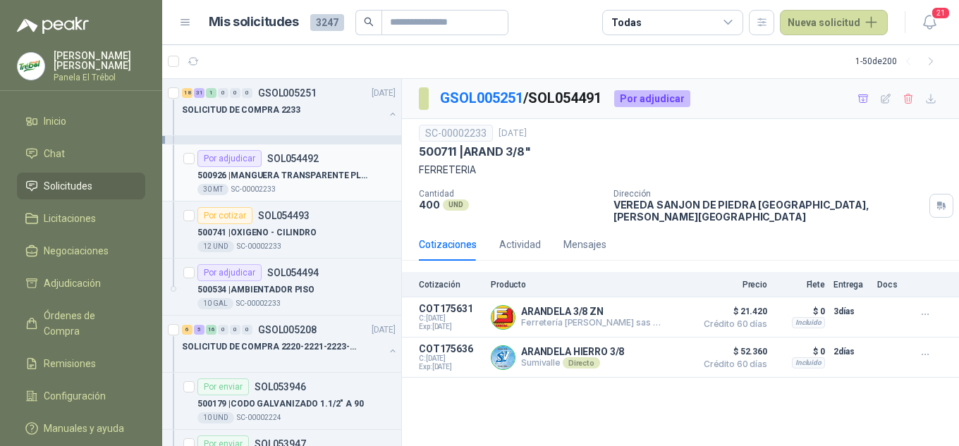
click at [308, 175] on p "500926 | MANGUERA TRANSPARENTE PLASTICA 3/4" at bounding box center [285, 175] width 176 height 13
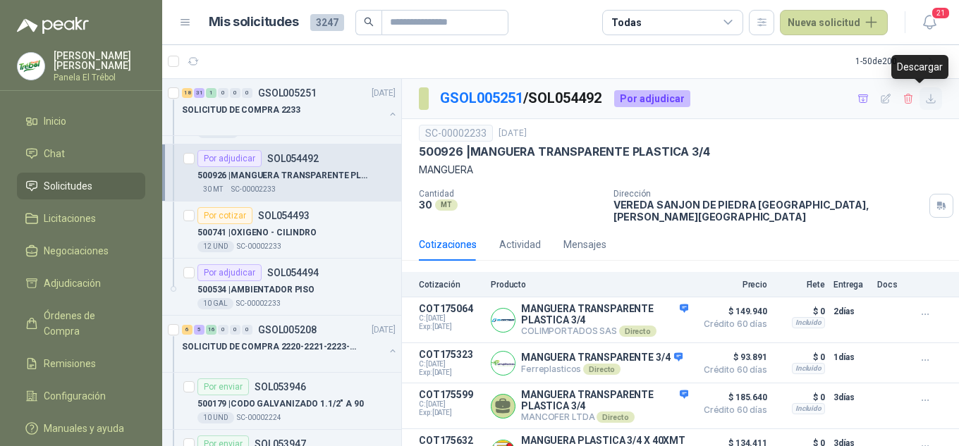
click at [925, 99] on icon "button" at bounding box center [931, 99] width 12 height 12
click at [284, 224] on div "500741 | OXIGENO - CILINDRO" at bounding box center [296, 232] width 198 height 17
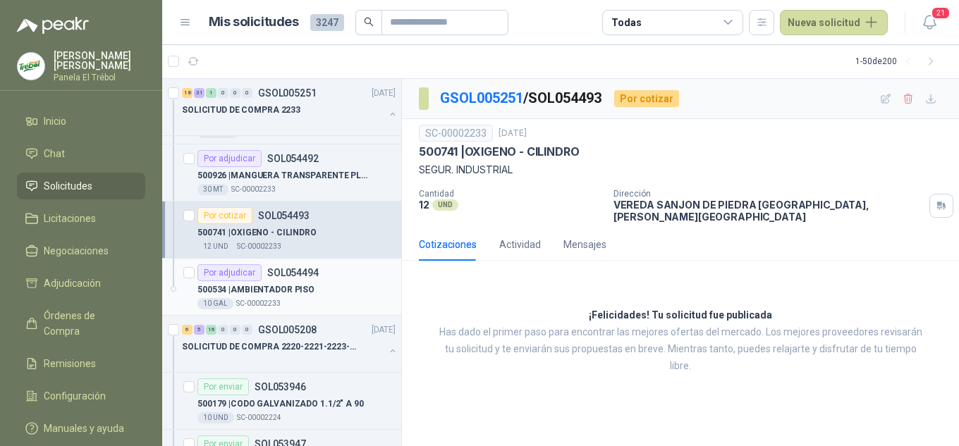
click at [275, 291] on p "500534 | AMBIENTADOR PISO" at bounding box center [255, 289] width 117 height 13
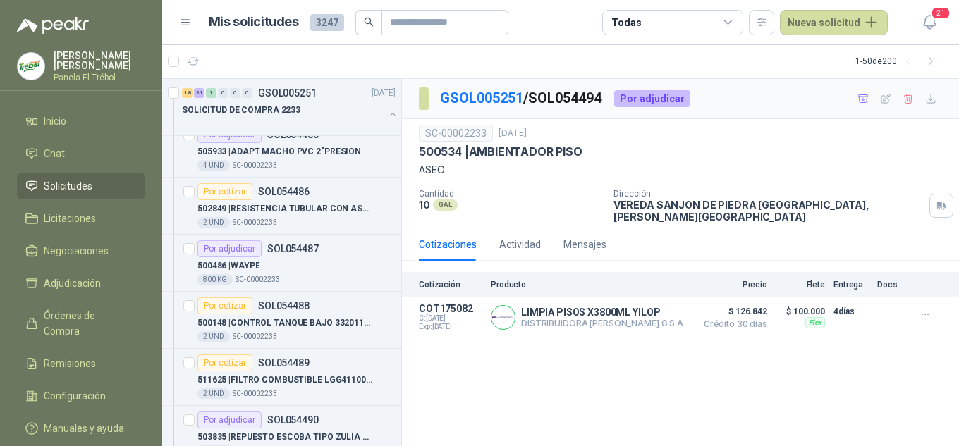
scroll to position [2444, 0]
